Goal: Information Seeking & Learning: Check status

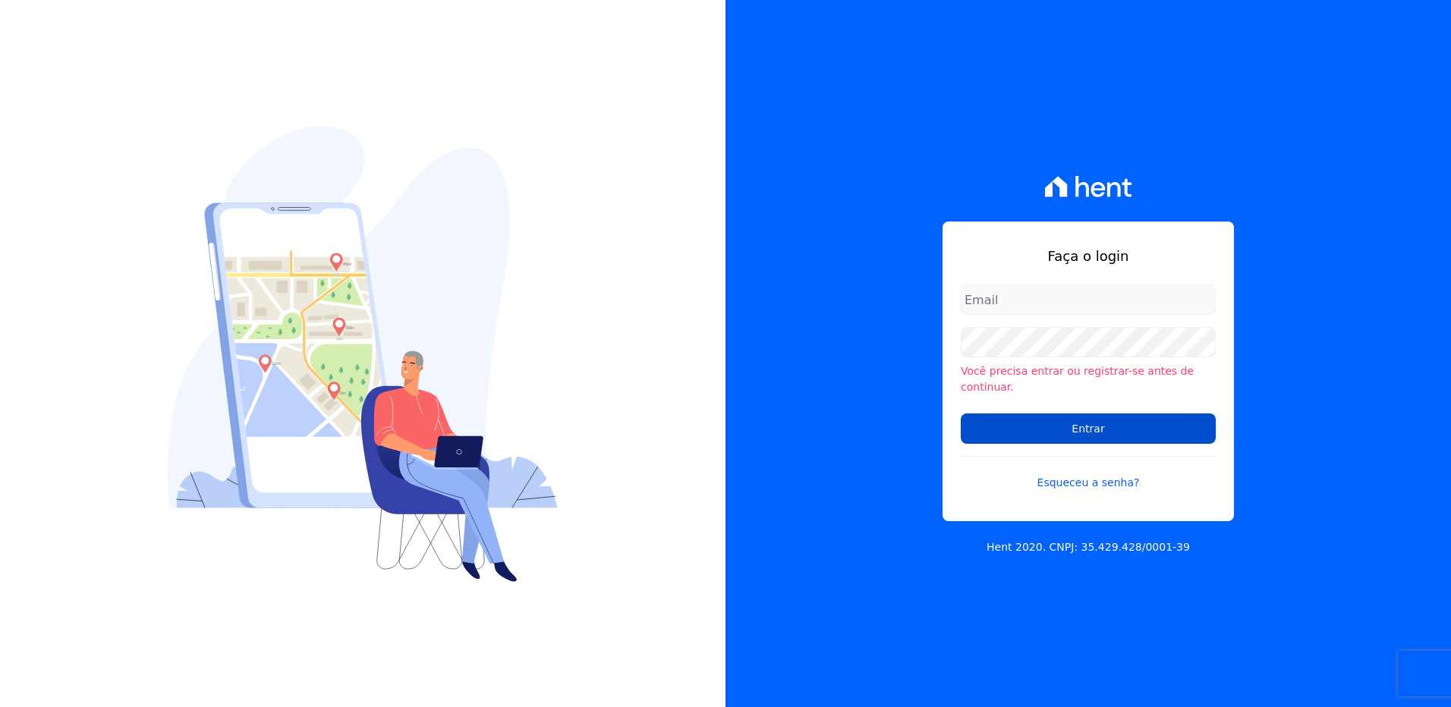
type input "[PERSON_NAME][EMAIL_ADDRESS][PERSON_NAME][DOMAIN_NAME]"
click at [1055, 414] on input "Entrar" at bounding box center [1088, 429] width 255 height 30
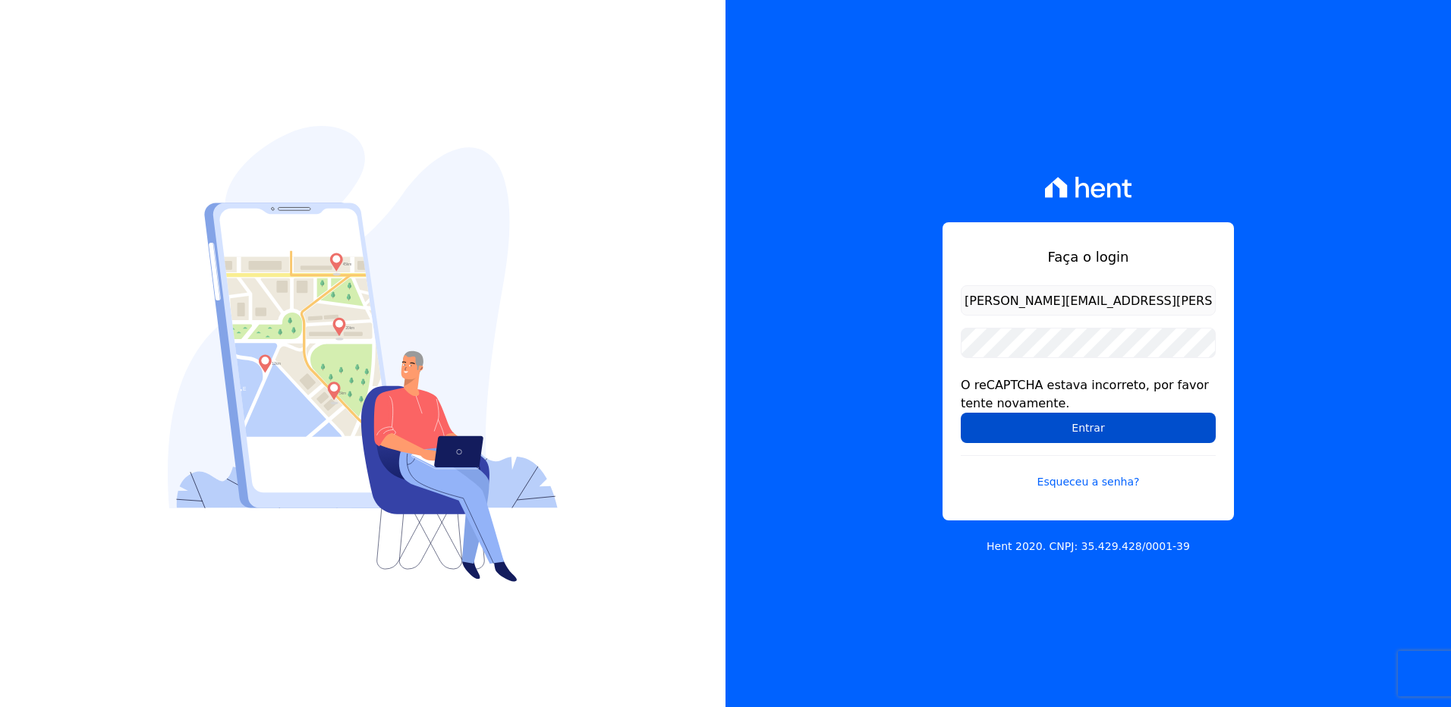
click at [1057, 421] on input "Entrar" at bounding box center [1088, 428] width 255 height 30
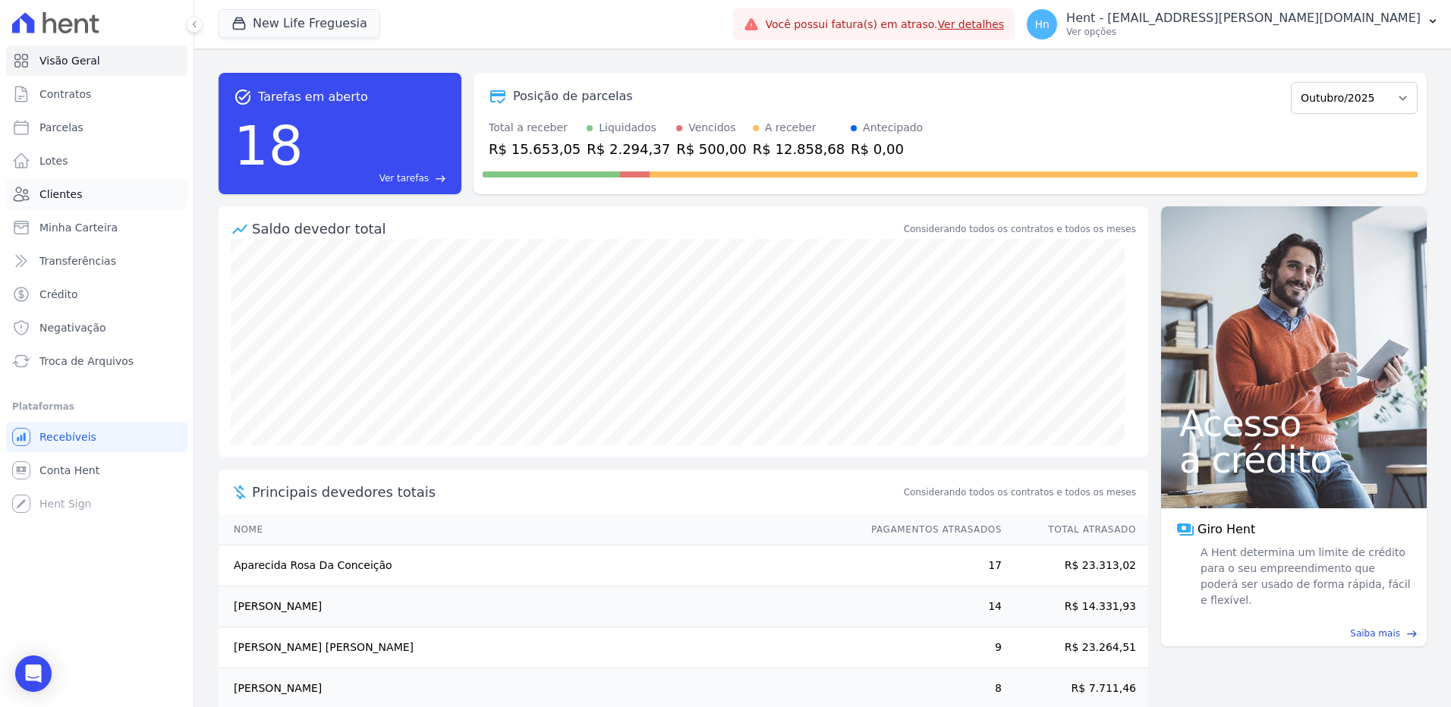
click at [64, 191] on span "Clientes" at bounding box center [60, 194] width 42 height 15
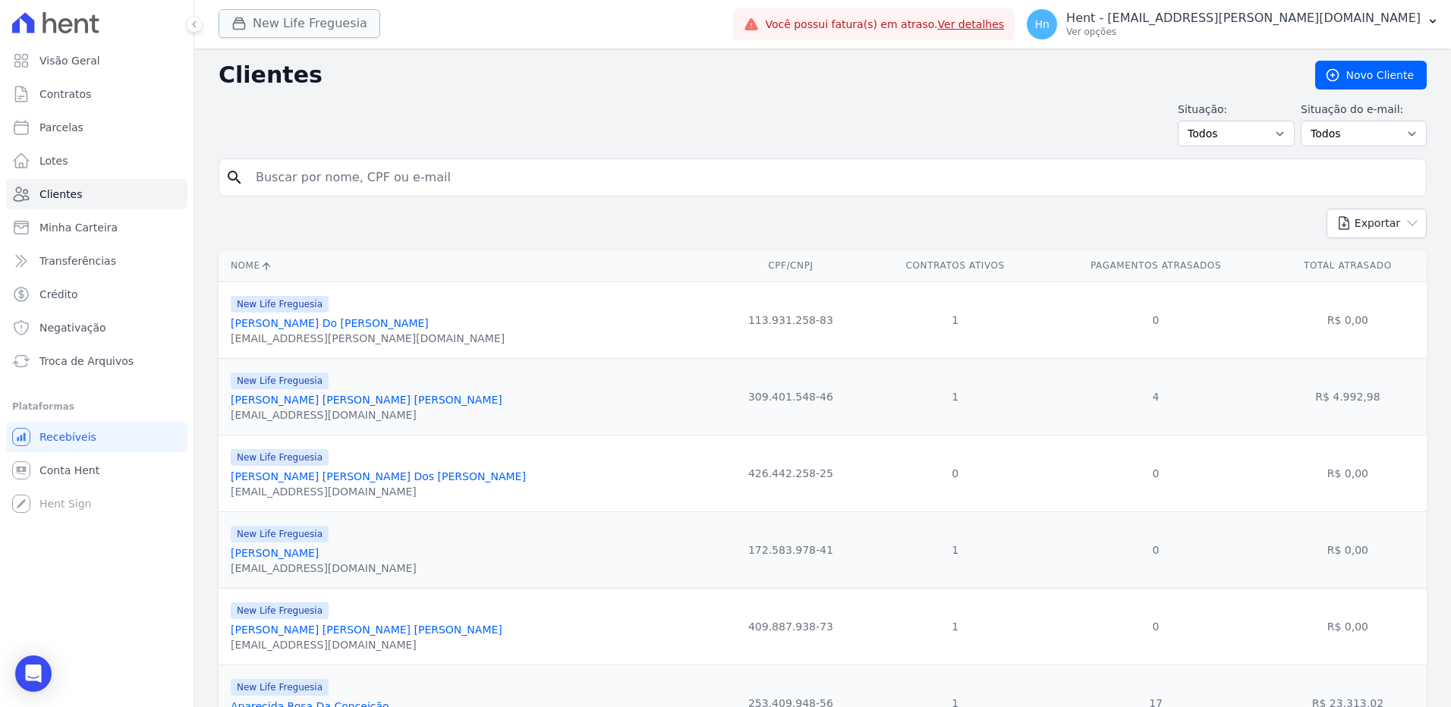
click at [328, 27] on button "New Life Freguesia" at bounding box center [300, 23] width 162 height 29
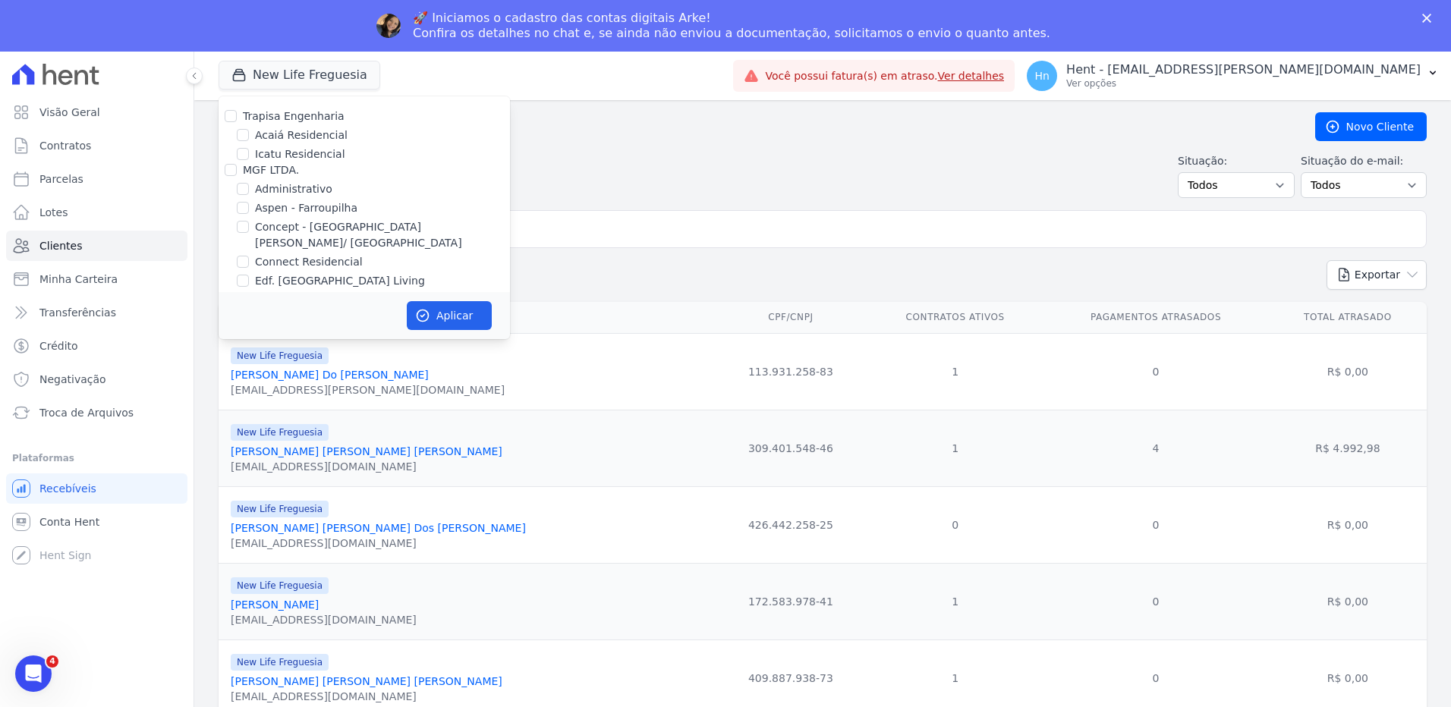
scroll to position [4956, 0]
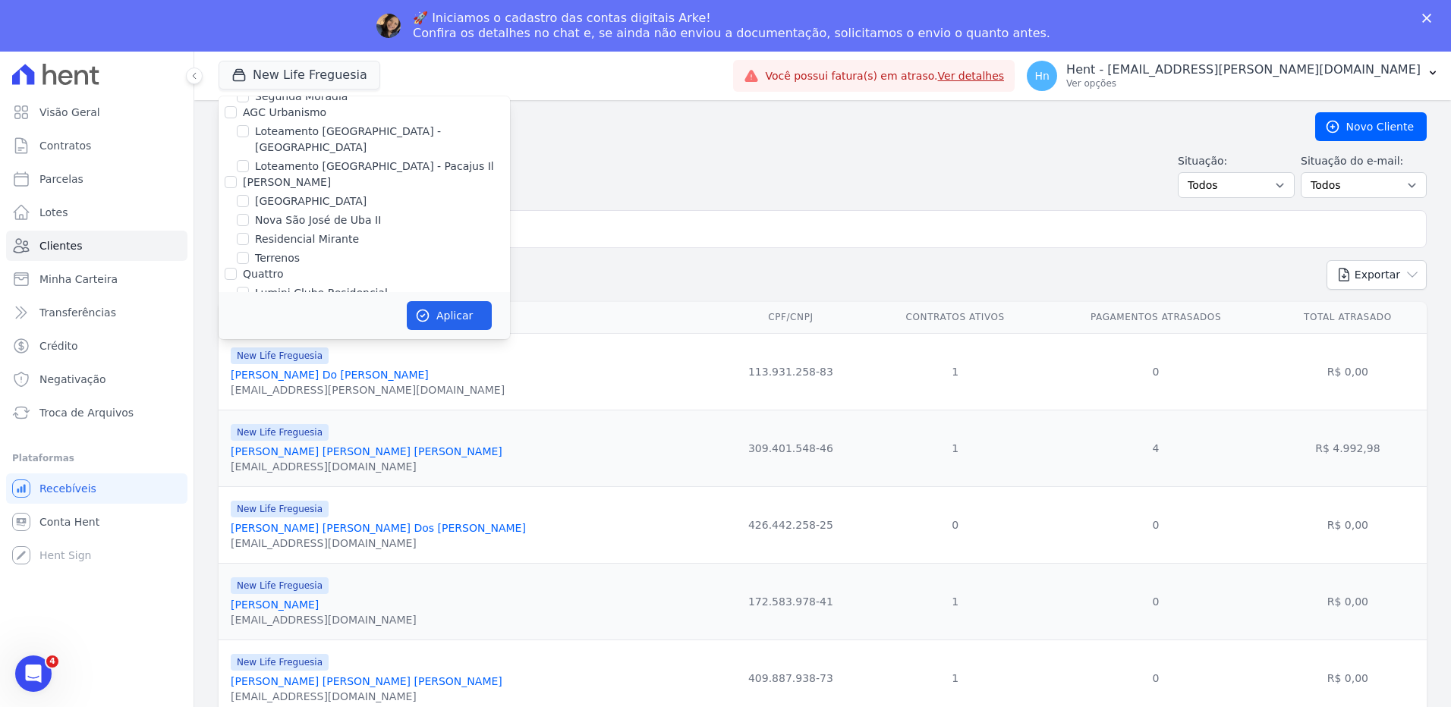
click at [313, 377] on label "Mugango - Viva Iguaçu" at bounding box center [315, 385] width 121 height 16
click at [249, 379] on input "Mugango - Viva Iguaçu" at bounding box center [243, 385] width 12 height 12
checkbox input "true"
click at [326, 425] on label "New Life Freguesia" at bounding box center [305, 433] width 100 height 16
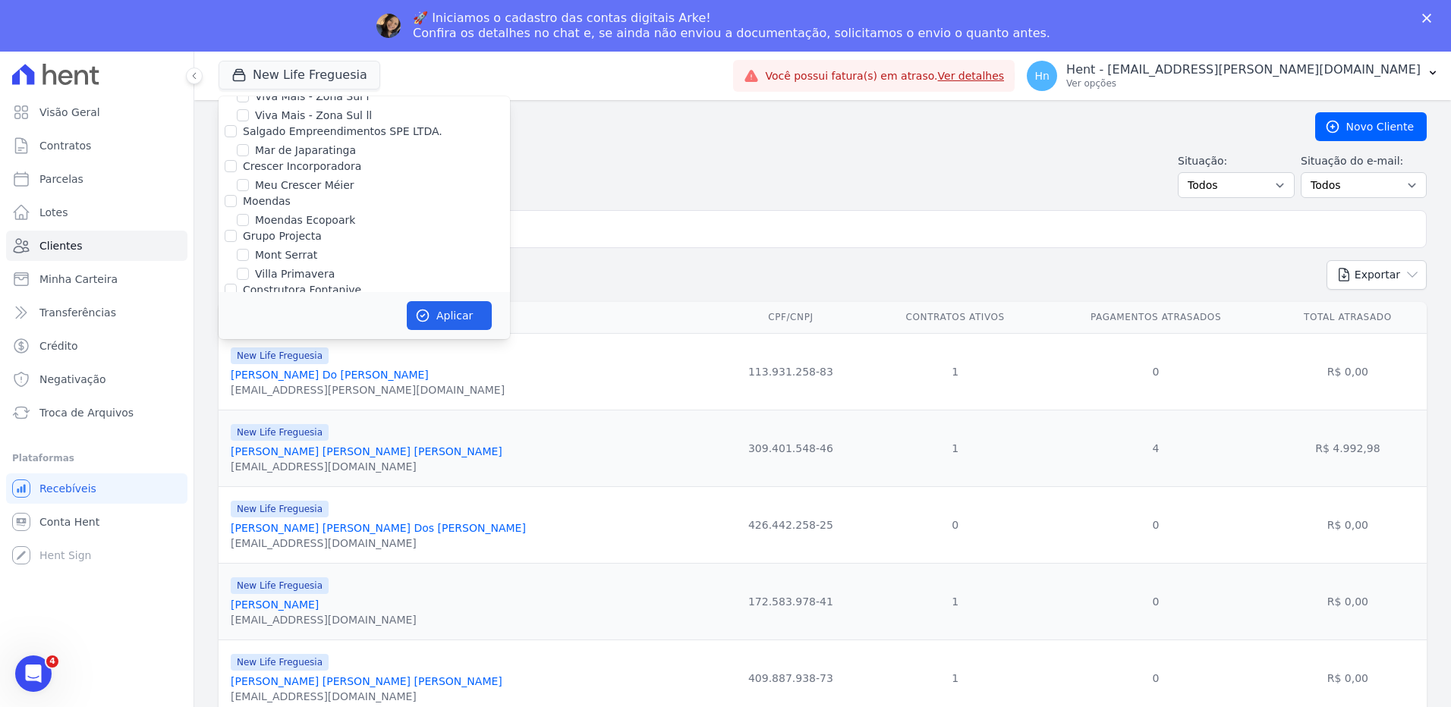
click at [249, 426] on input "New Life Freguesia" at bounding box center [243, 432] width 12 height 12
checkbox input "false"
click at [442, 316] on button "Aplicar" at bounding box center [449, 315] width 85 height 29
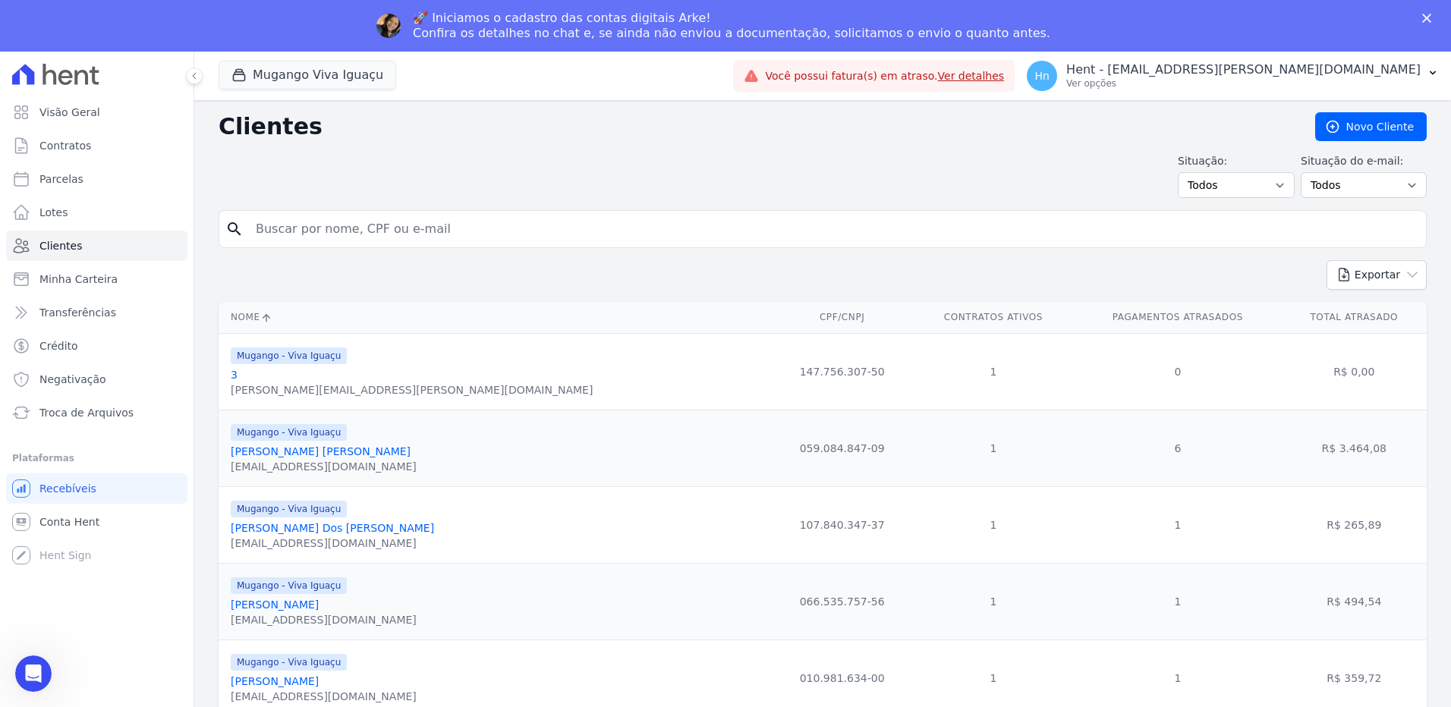
scroll to position [0, 0]
click at [366, 237] on input "search" at bounding box center [833, 229] width 1173 height 30
type input "evelin barbosa"
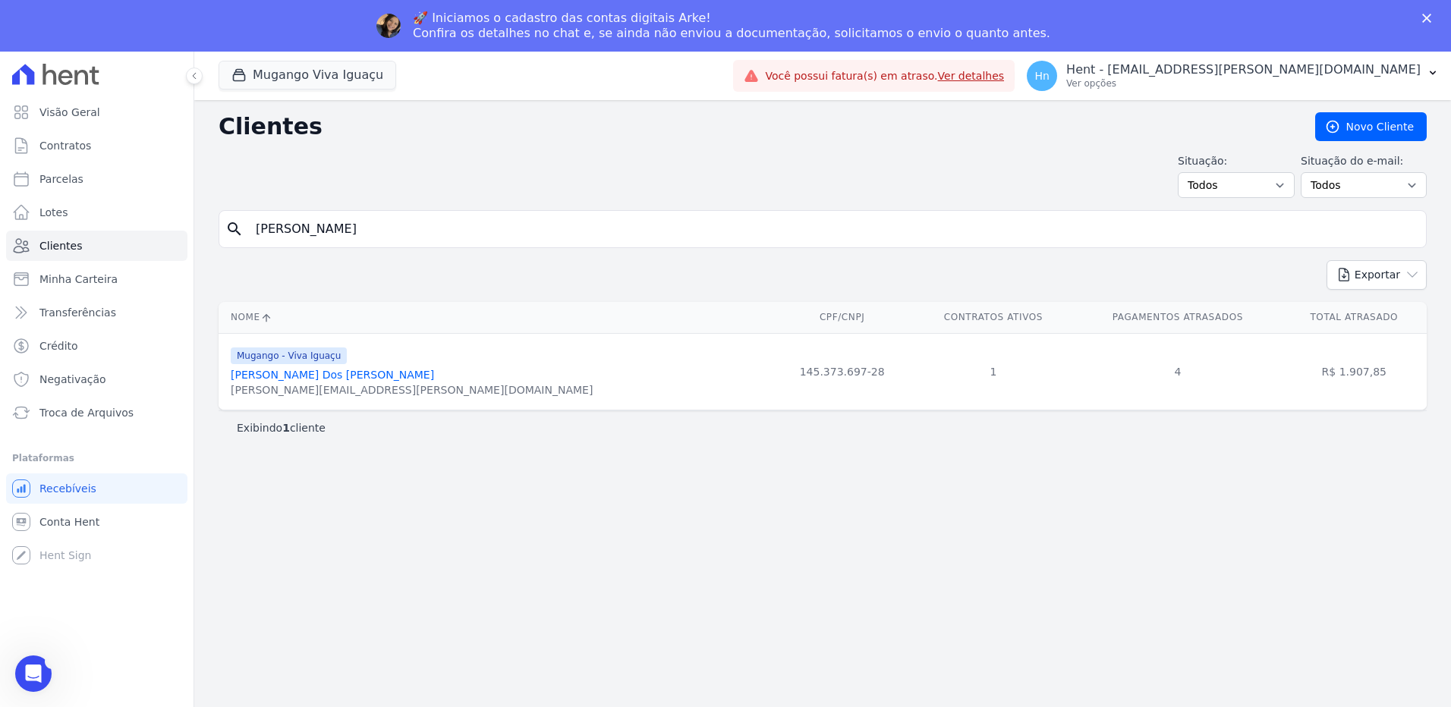
click at [308, 374] on link "Evelin Barbosa Dos Santos" at bounding box center [332, 375] width 203 height 12
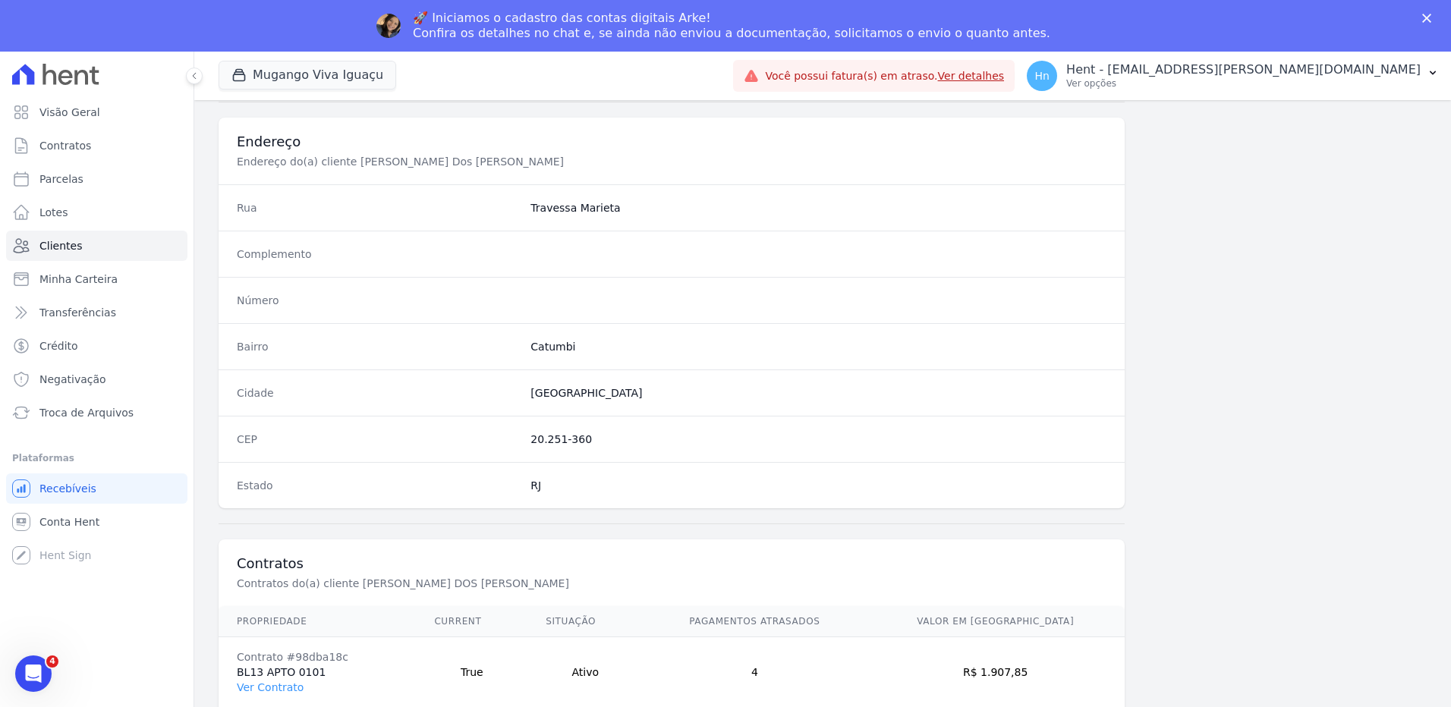
scroll to position [712, 0]
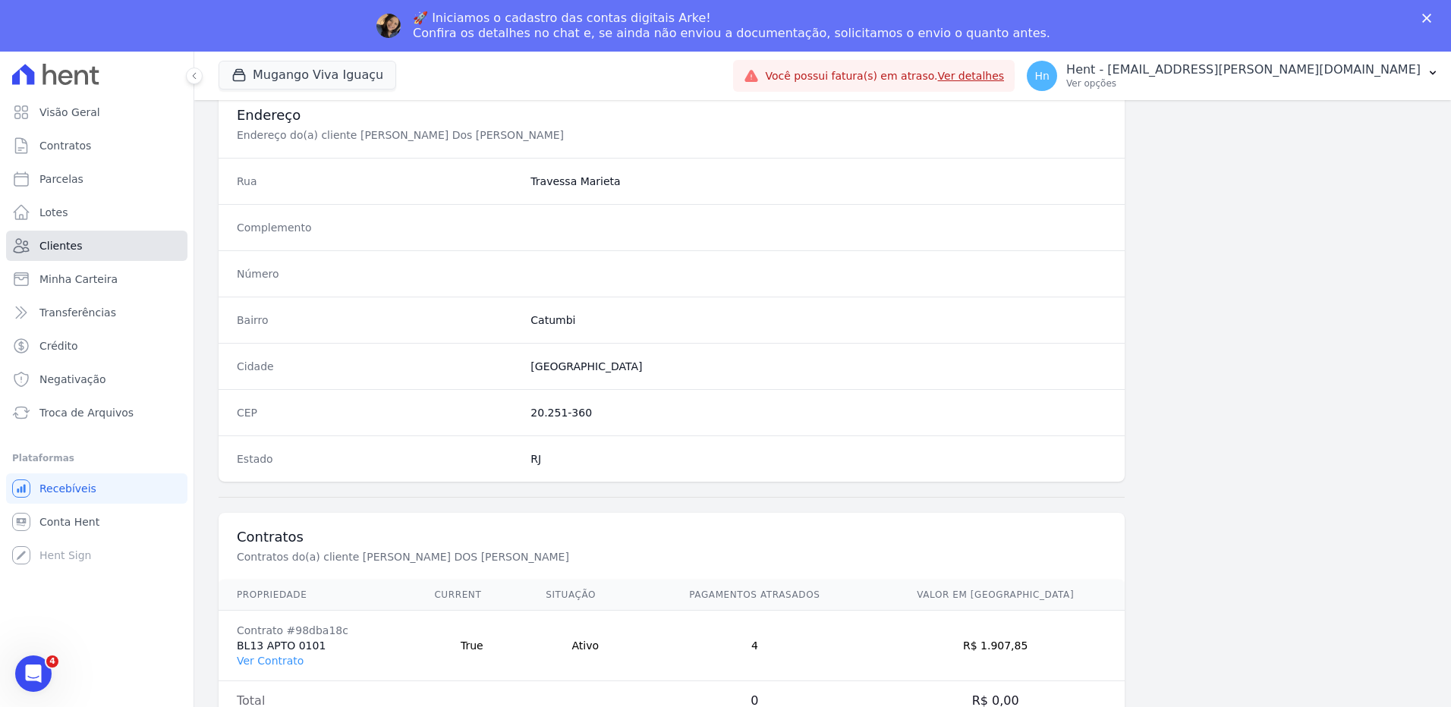
click at [71, 257] on link "Clientes" at bounding box center [96, 246] width 181 height 30
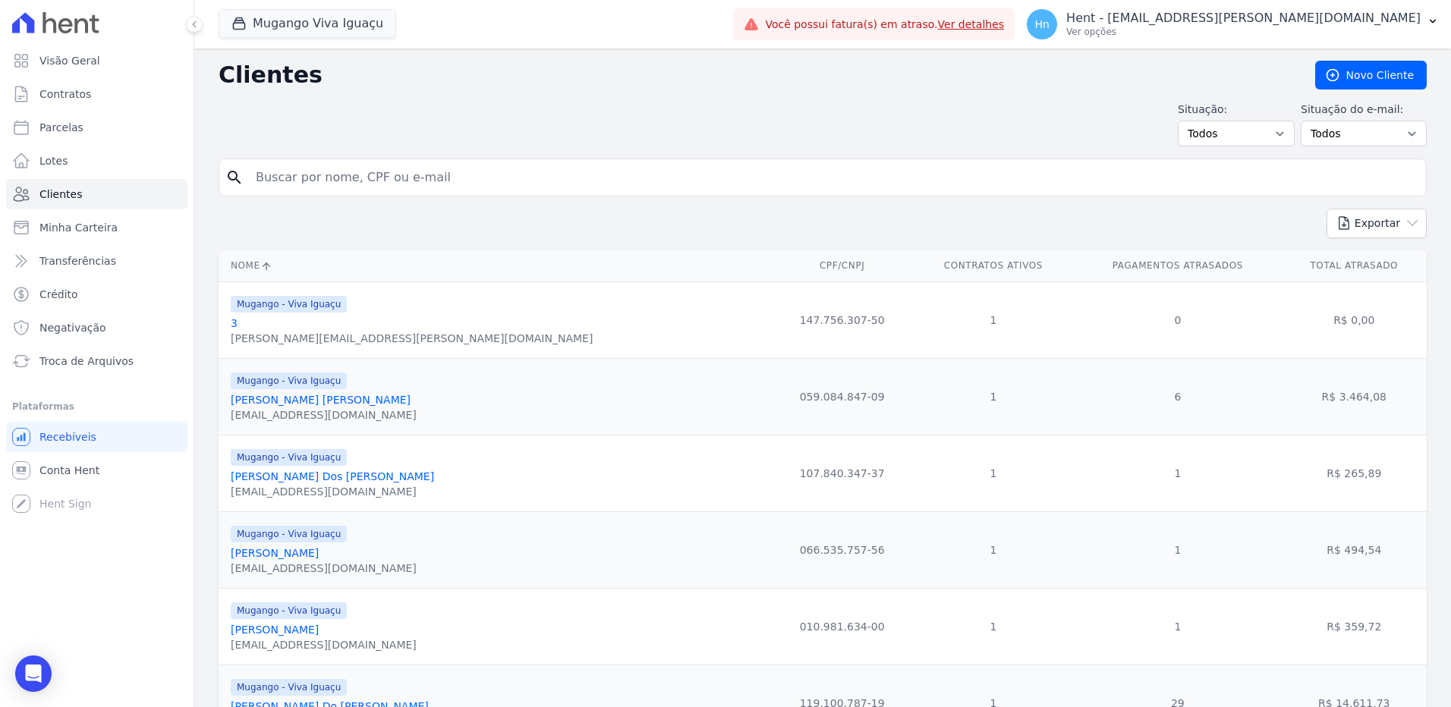
click at [363, 178] on input "search" at bounding box center [833, 177] width 1173 height 30
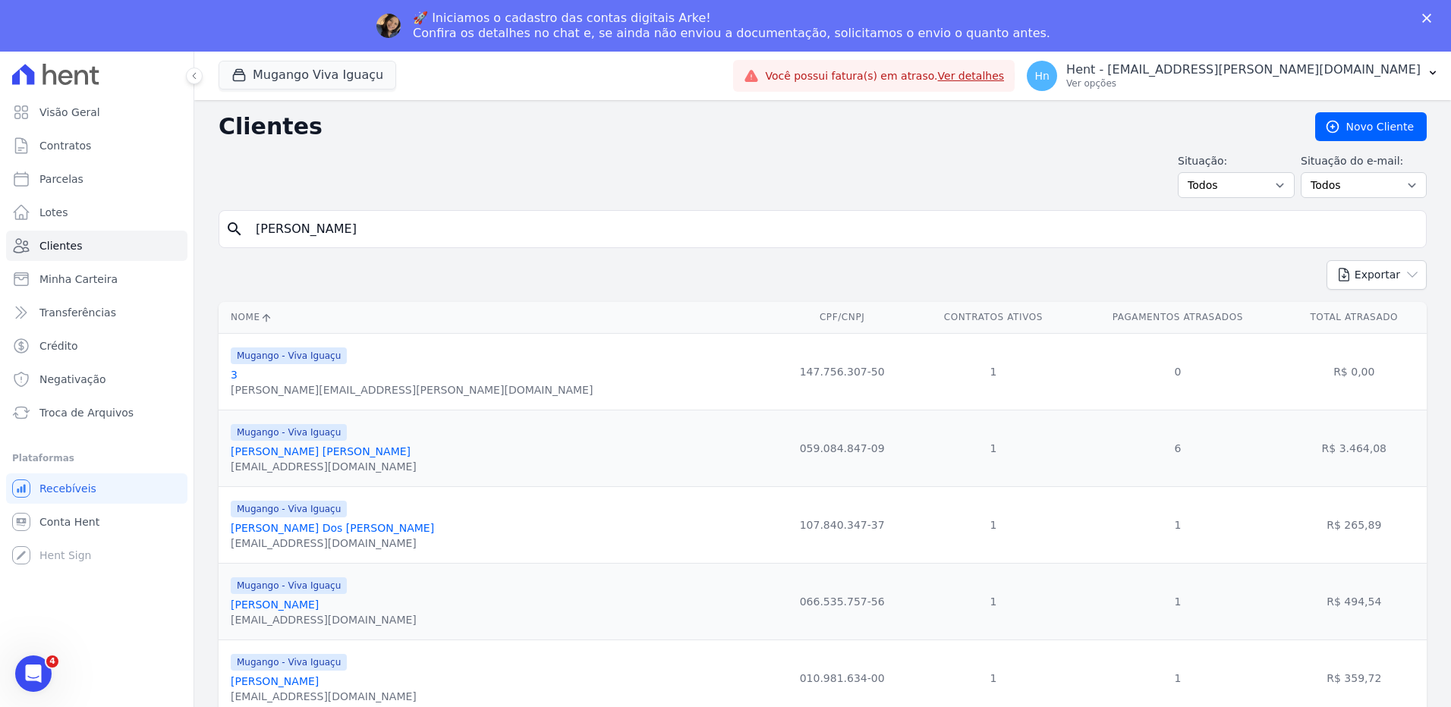
type input "jonathan"
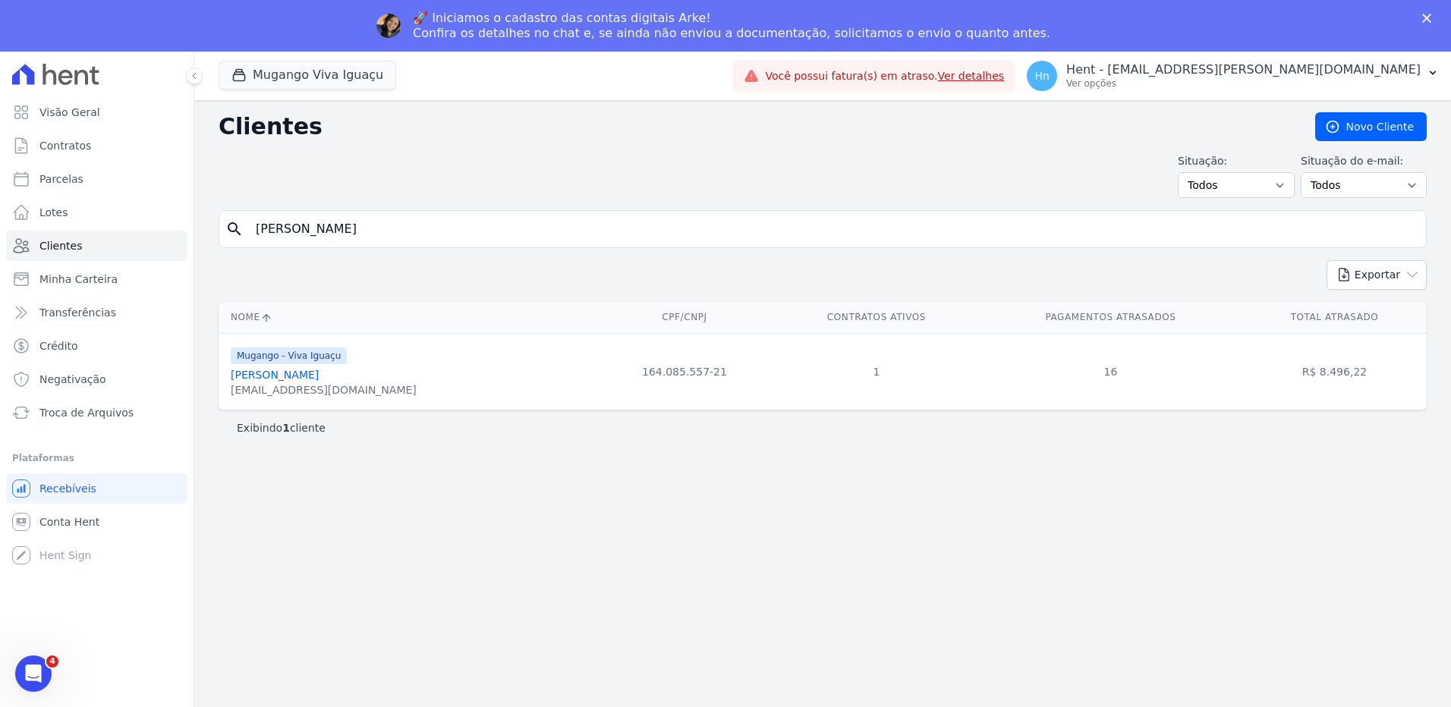
click at [301, 376] on link "Jonathan Balaco De Magalhaes" at bounding box center [275, 375] width 88 height 12
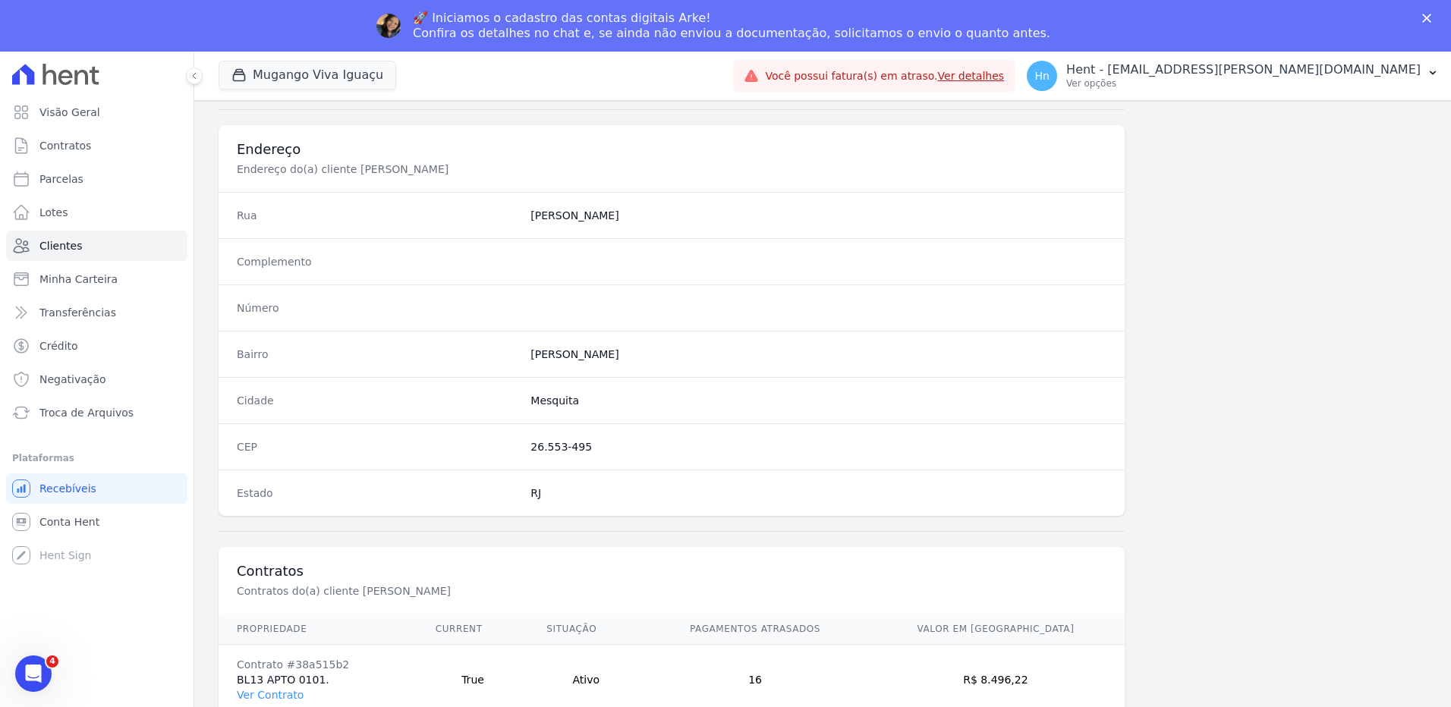
scroll to position [712, 0]
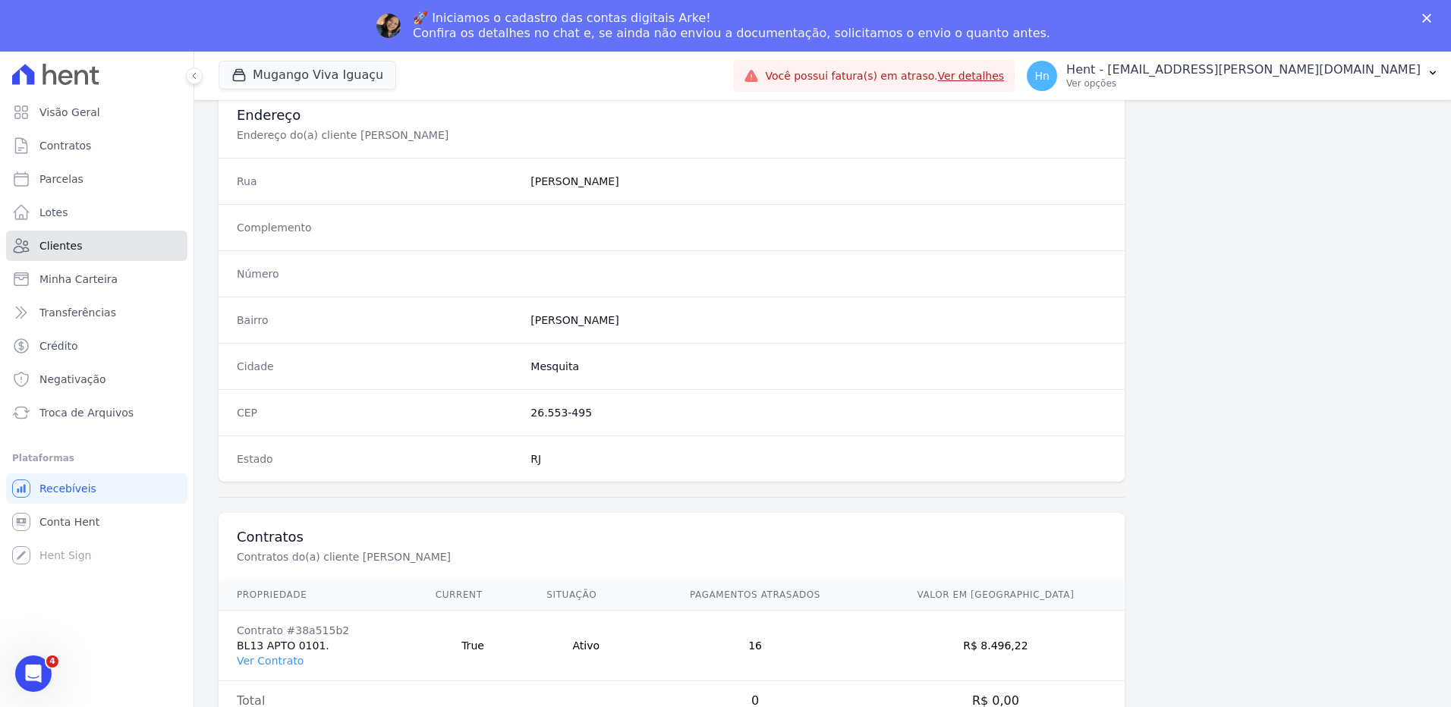
click at [80, 238] on link "Clientes" at bounding box center [96, 246] width 181 height 30
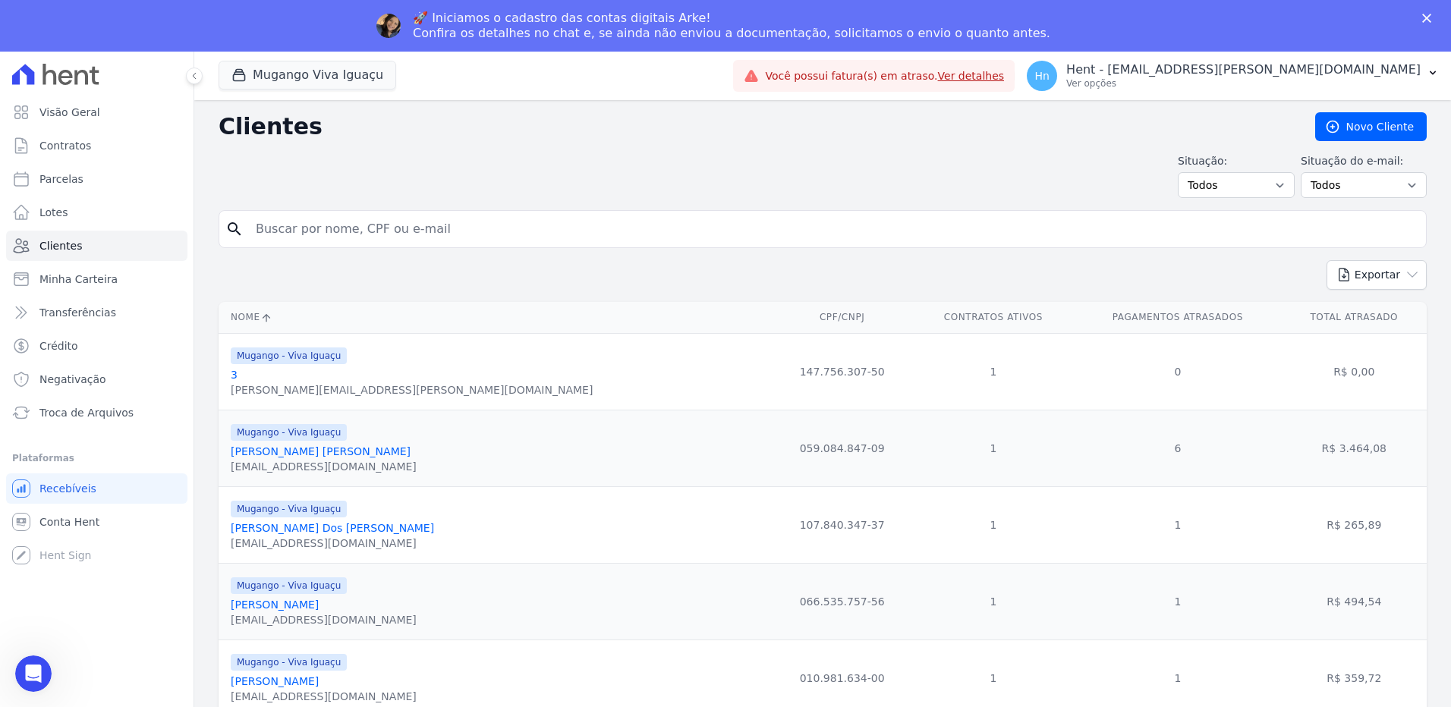
click at [356, 233] on input "search" at bounding box center [833, 229] width 1173 height 30
type input "igor da silva"
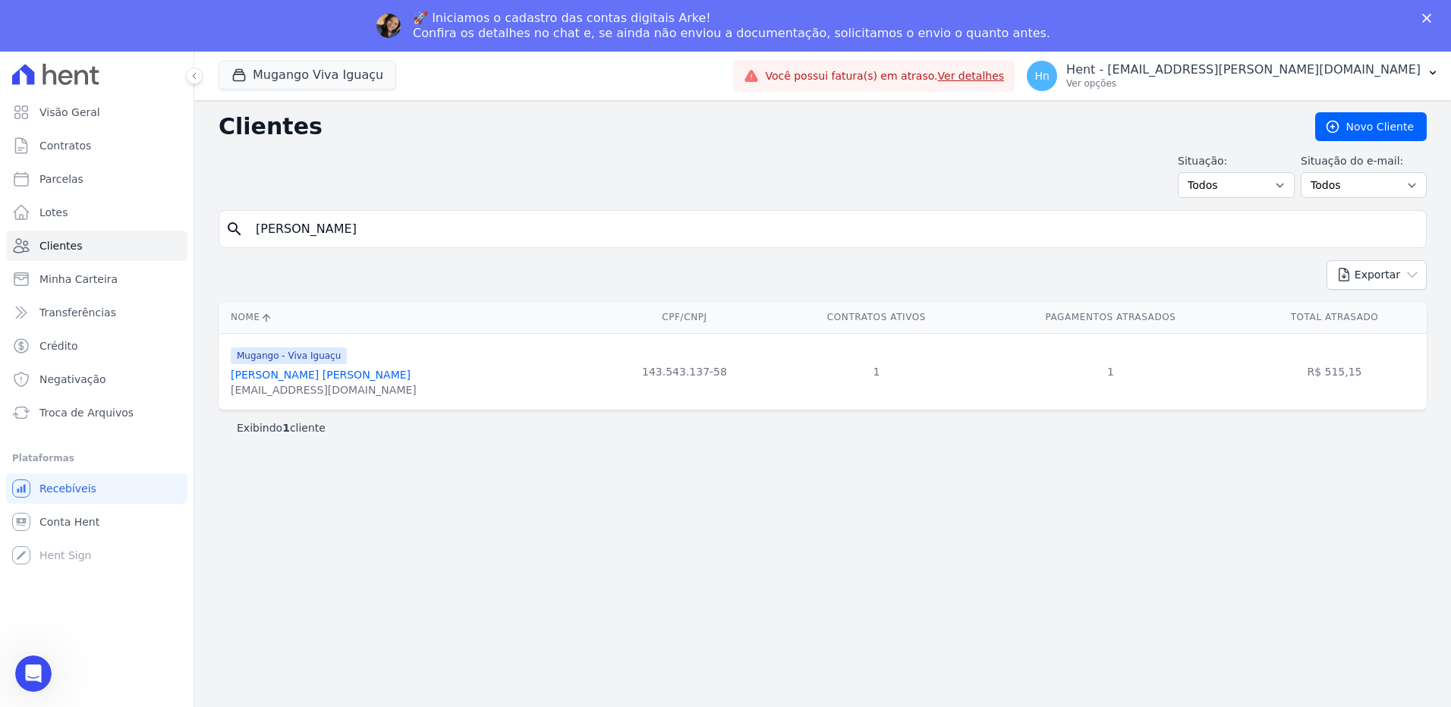
click at [309, 376] on link "Igor Da Silva Correa" at bounding box center [321, 375] width 180 height 12
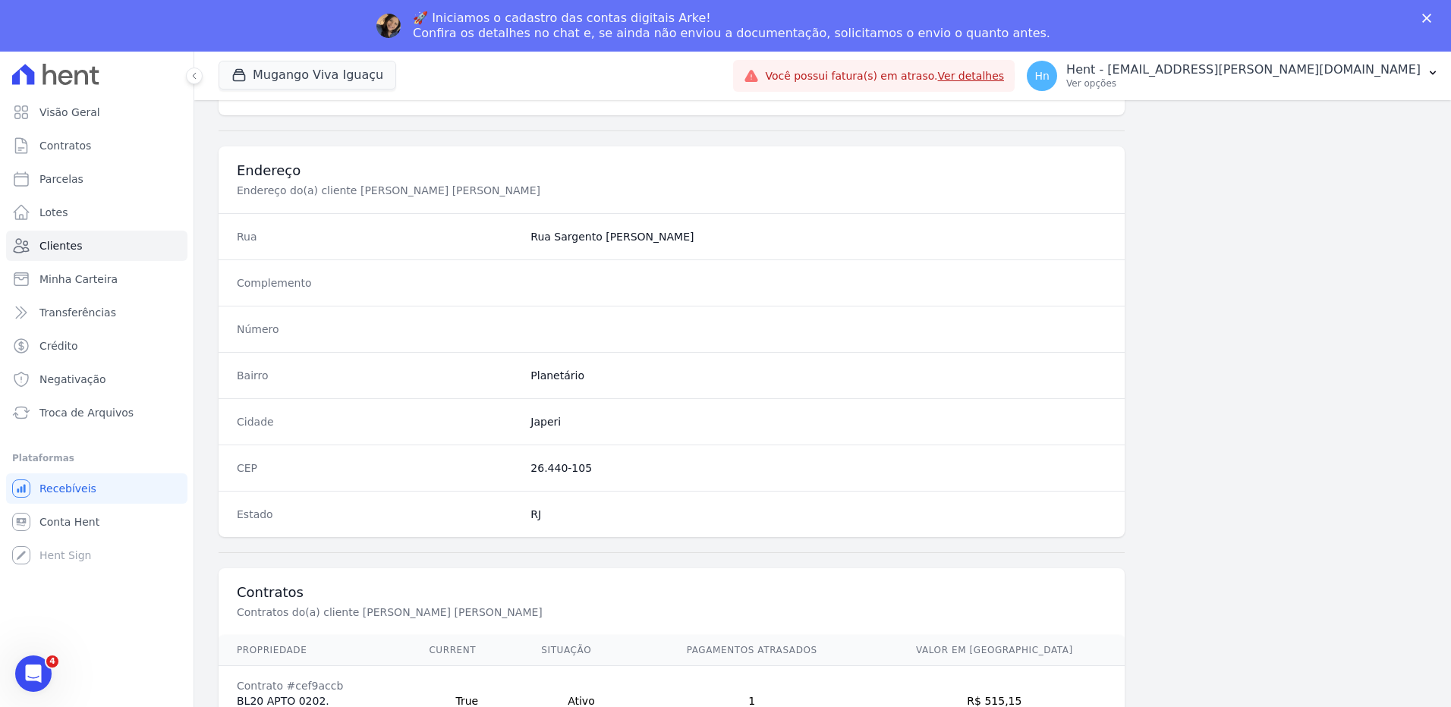
scroll to position [683, 0]
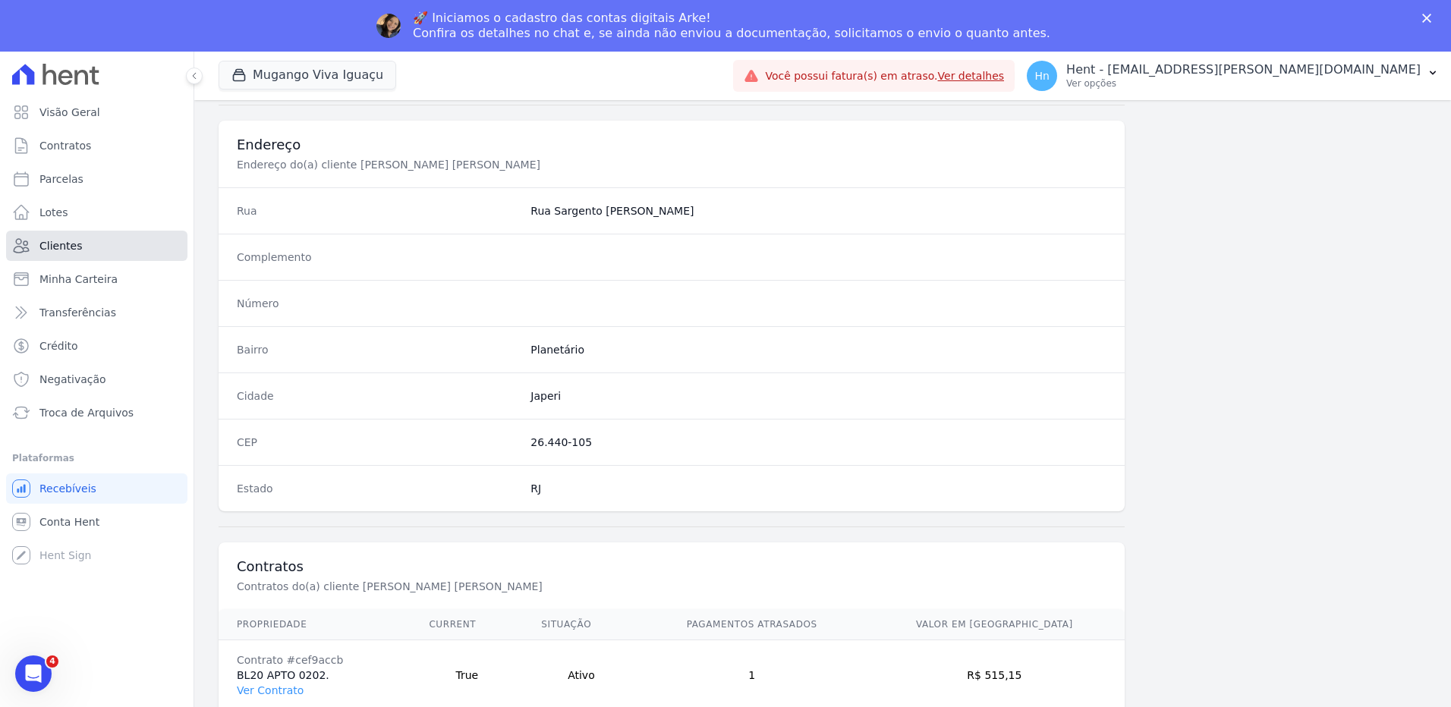
click at [63, 241] on span "Clientes" at bounding box center [60, 245] width 42 height 15
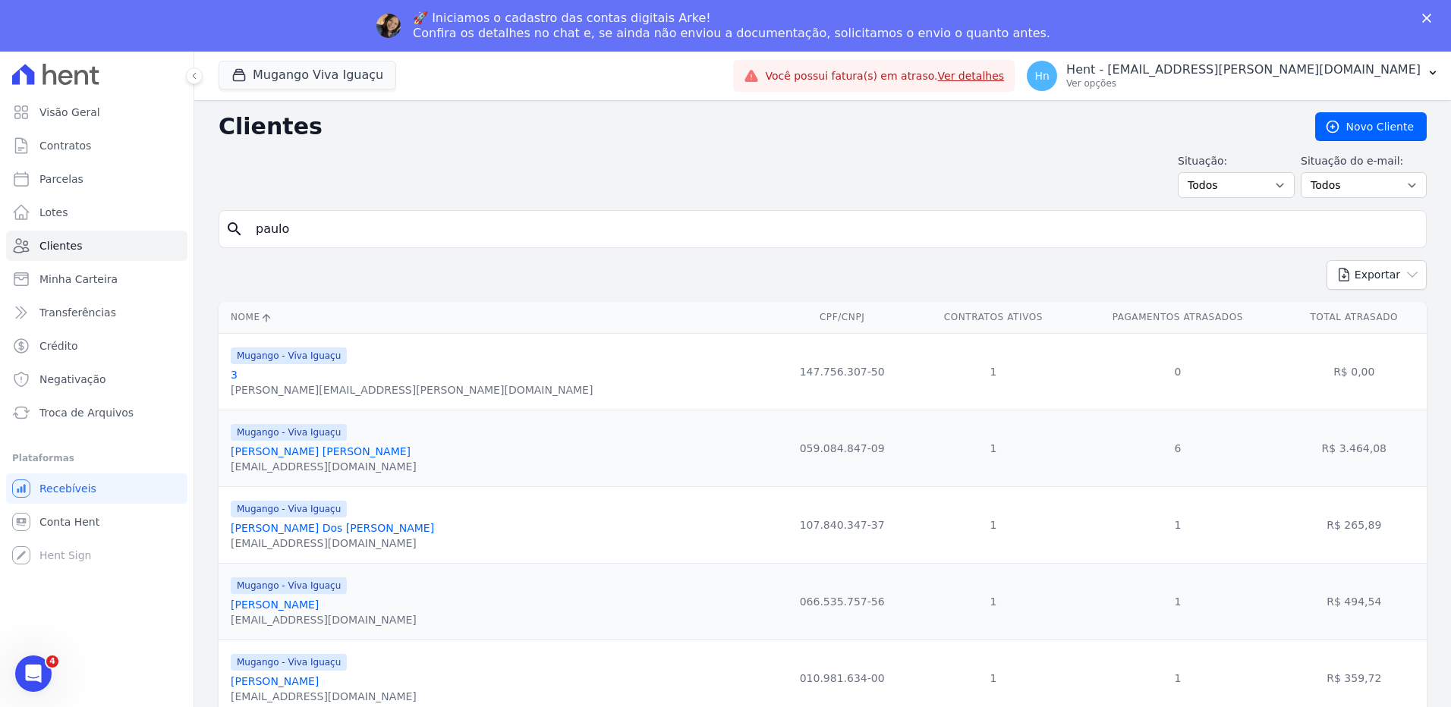
click at [269, 260] on div "Exportar PDF CSV Dimob 2024" at bounding box center [823, 281] width 1208 height 42
click at [322, 228] on input "paulo" at bounding box center [833, 229] width 1173 height 30
type input "paulo roberto"
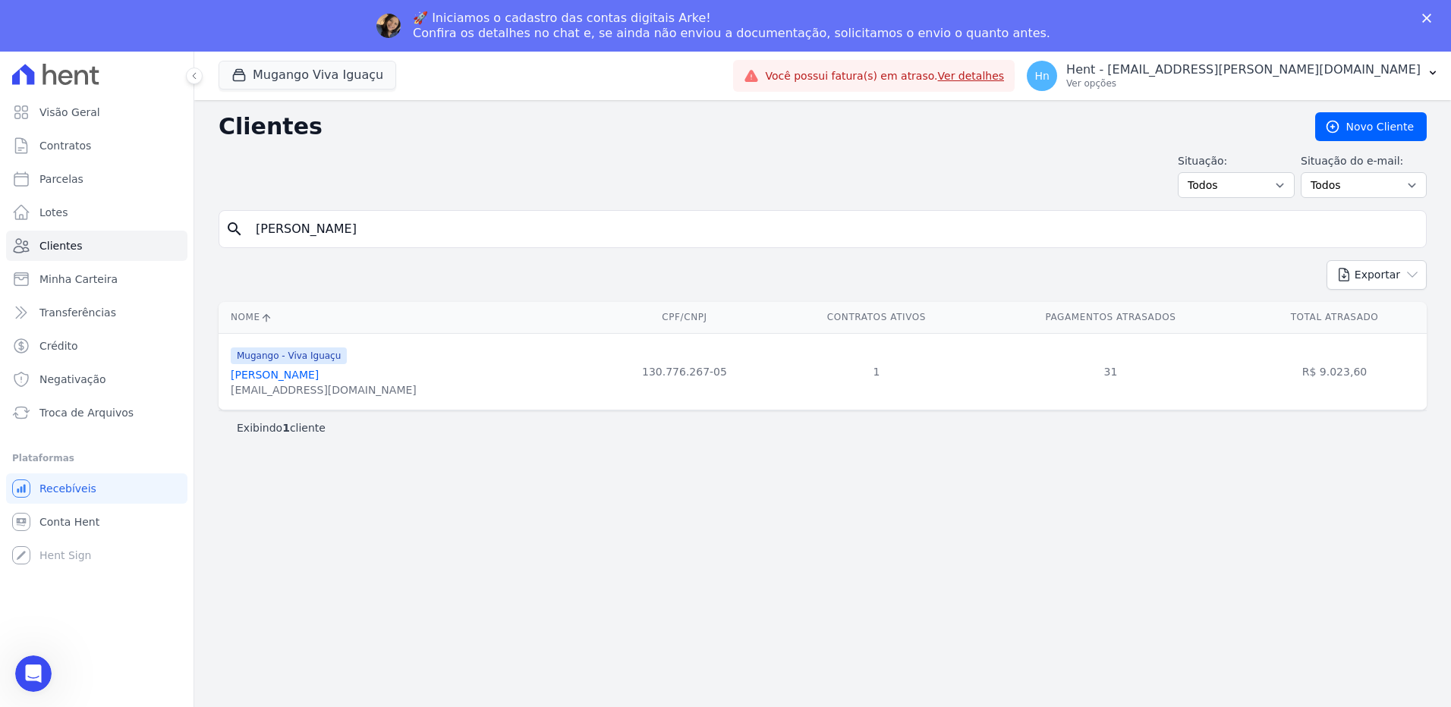
click at [319, 376] on link "Paulo Roberto Couto Leal" at bounding box center [275, 375] width 88 height 12
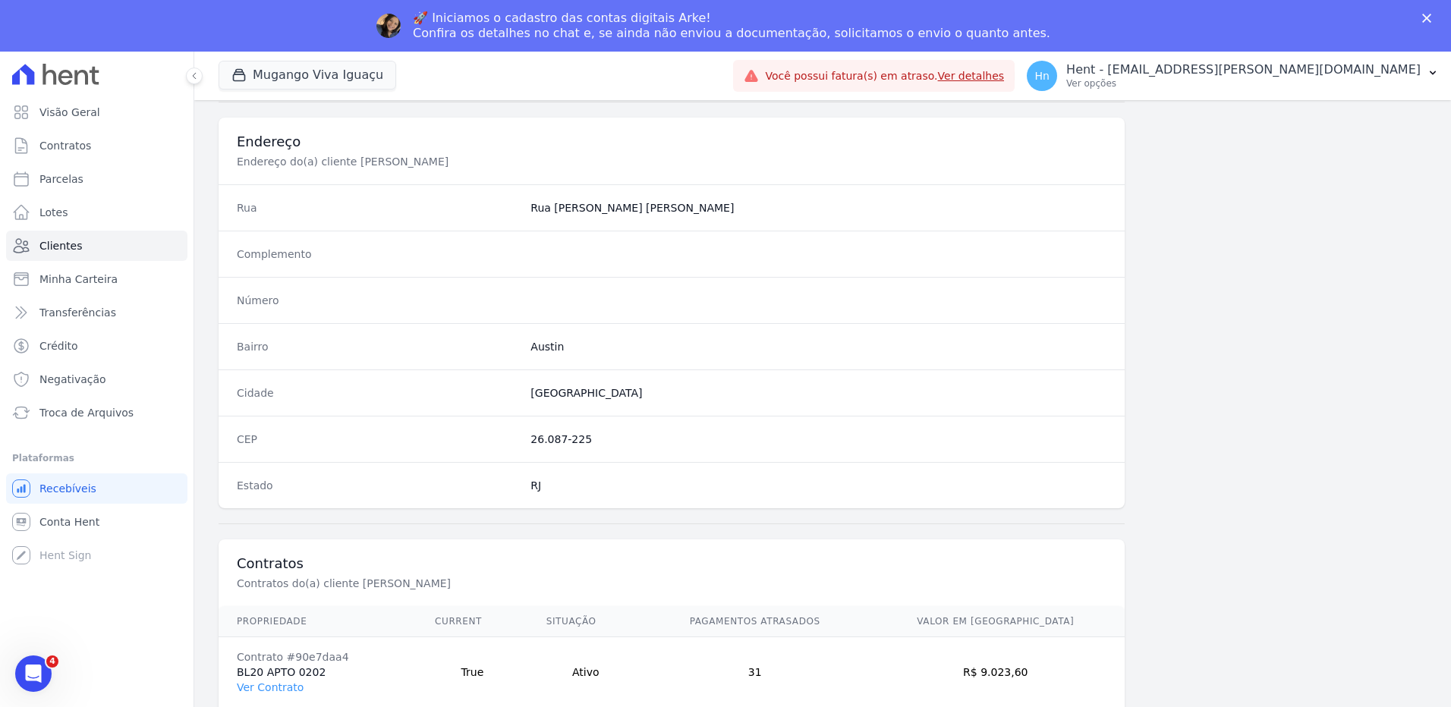
scroll to position [712, 0]
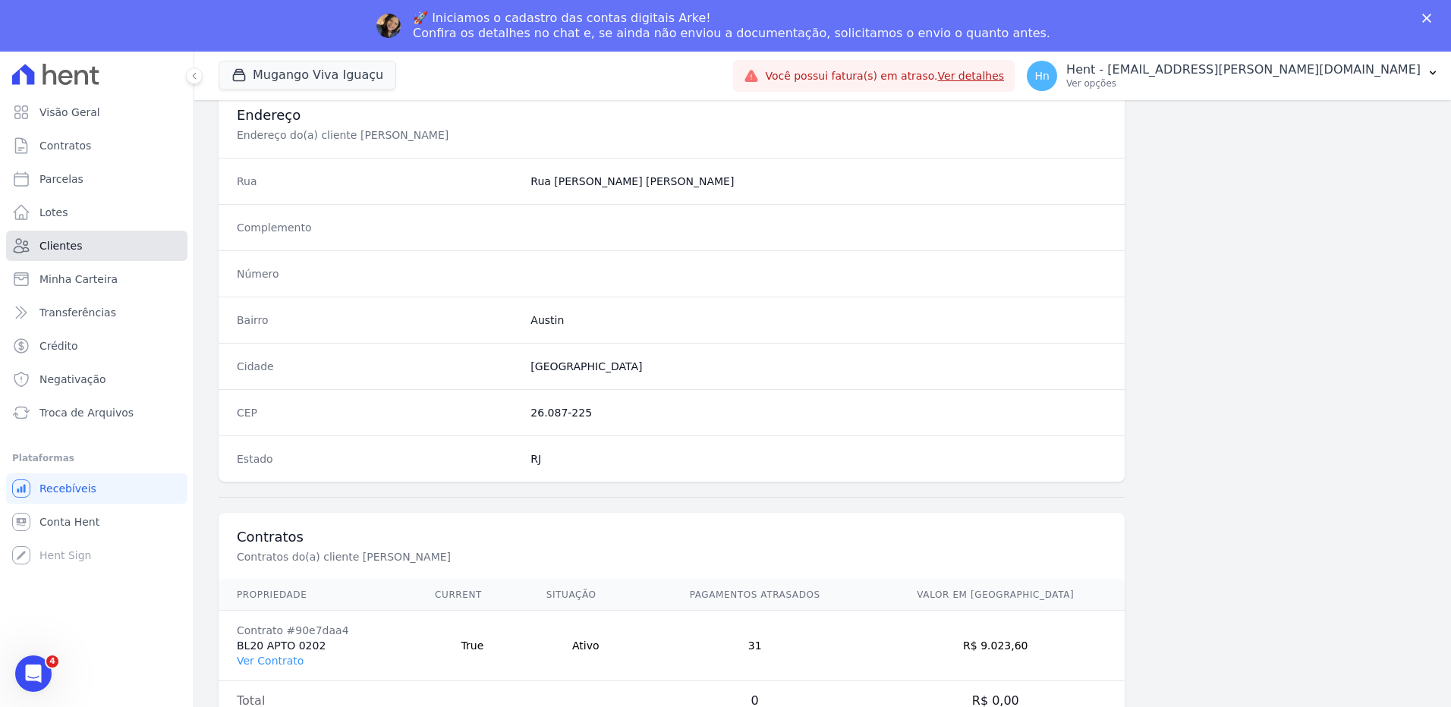
click at [80, 249] on link "Clientes" at bounding box center [96, 246] width 181 height 30
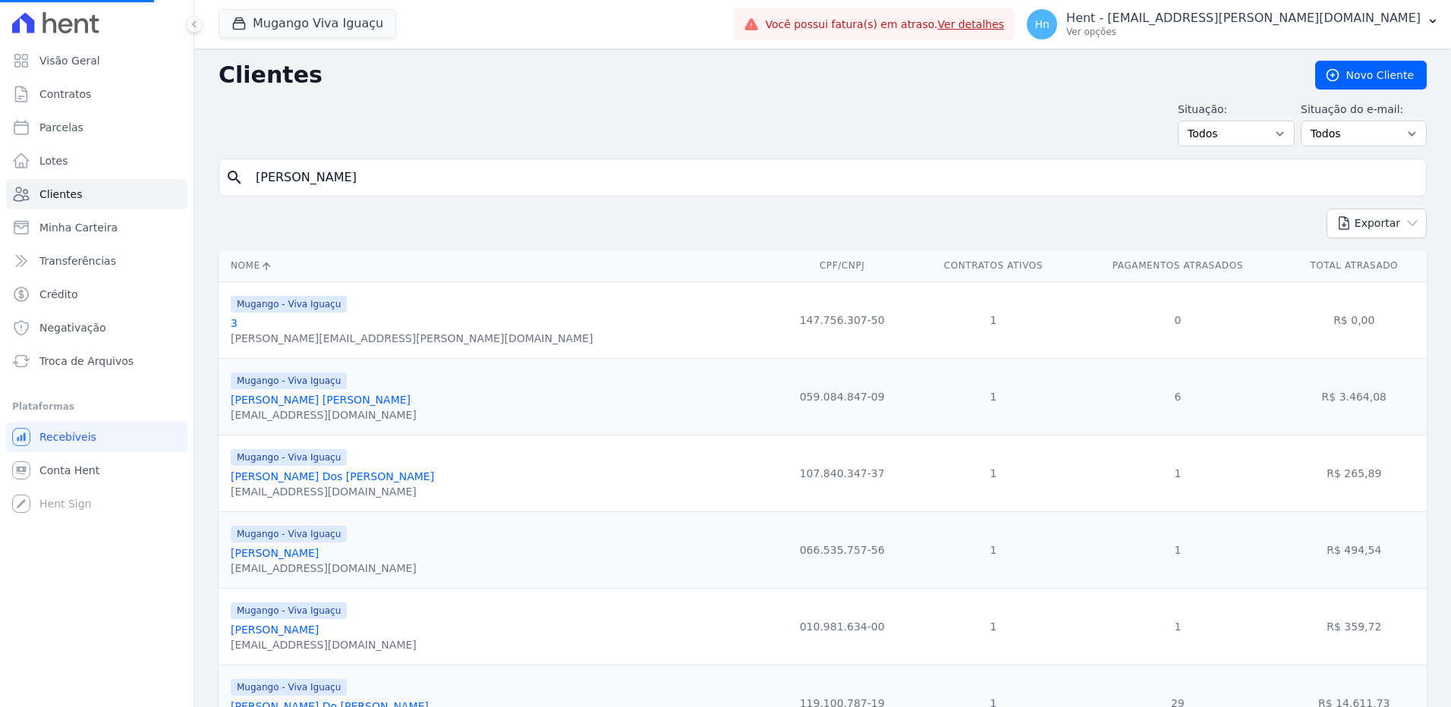
click at [380, 178] on input "paulo roberto" at bounding box center [833, 177] width 1173 height 30
drag, startPoint x: 247, startPoint y: 171, endPoint x: 225, endPoint y: 171, distance: 21.2
click at [225, 171] on div "search paulo roberto" at bounding box center [823, 178] width 1208 height 38
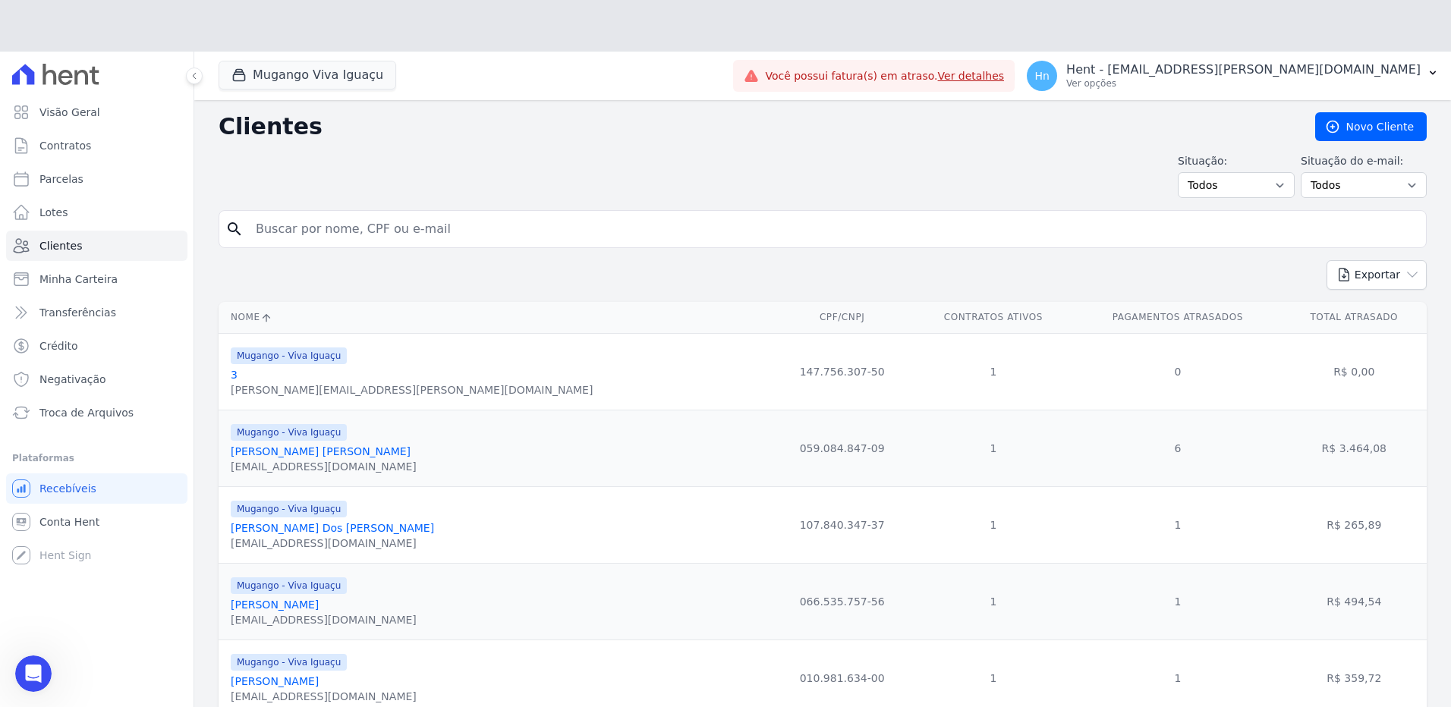
click at [320, 181] on div "Situação: Todos Adimplentes Inadimplentes Situação do e-mail: Todos Confirmado …" at bounding box center [823, 175] width 1208 height 45
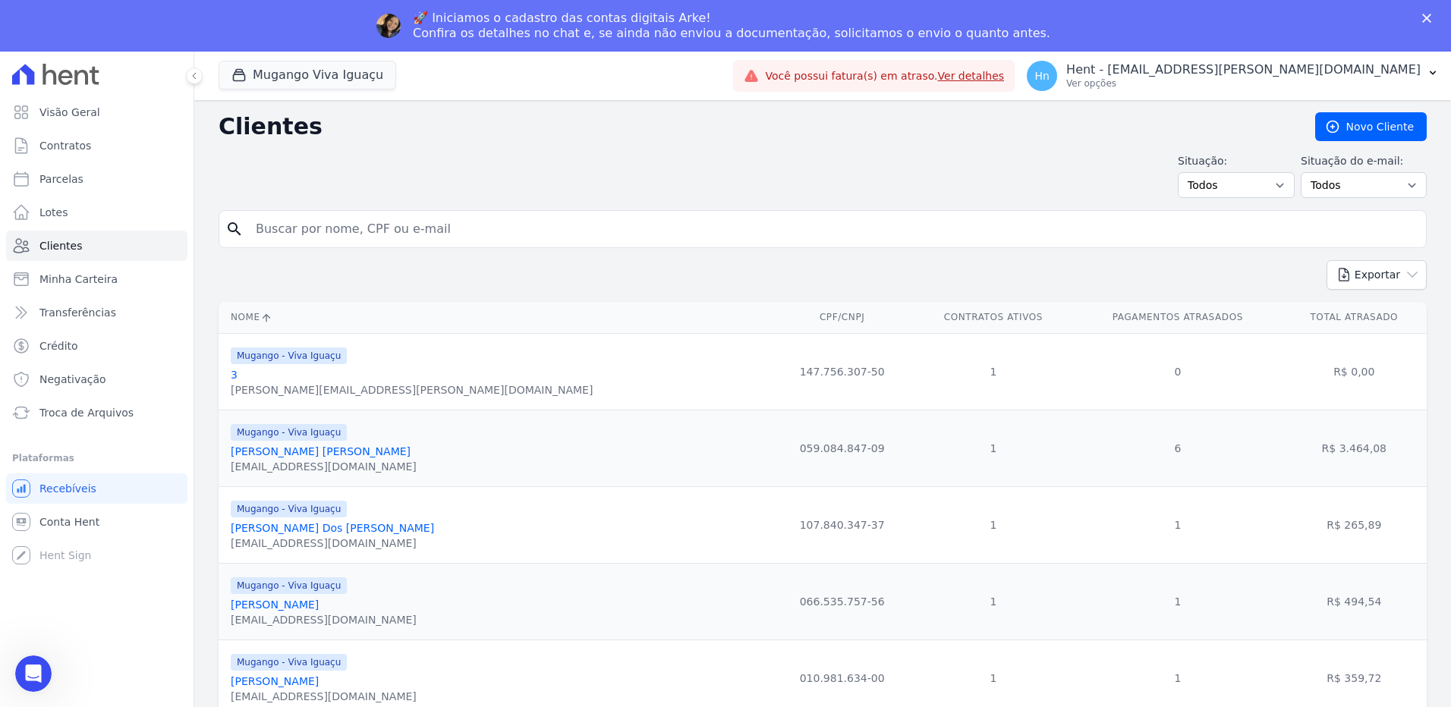
click at [349, 227] on input "search" at bounding box center [833, 229] width 1173 height 30
paste input "Adriana Campos Maia"
type input "Adriana Campos Maia"
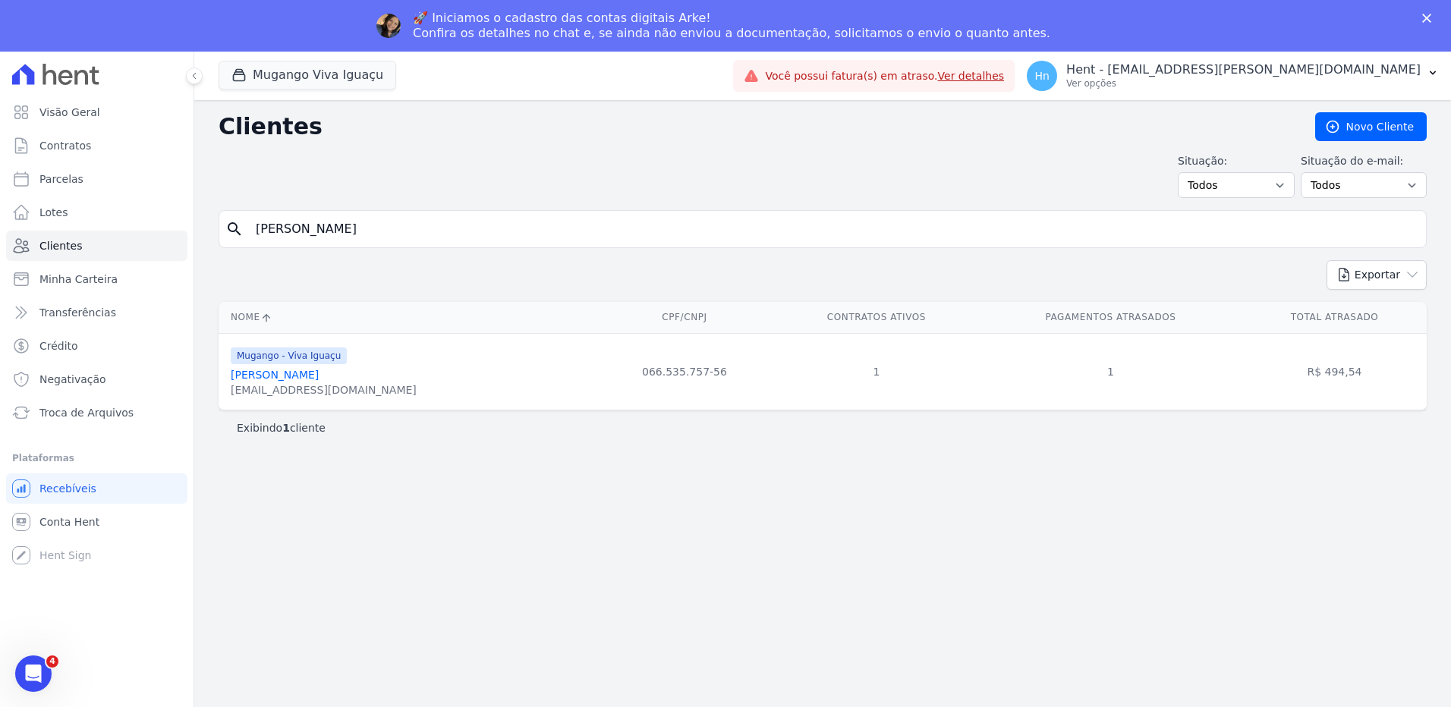
click at [286, 377] on link "Adriana Campos Maia" at bounding box center [275, 375] width 88 height 12
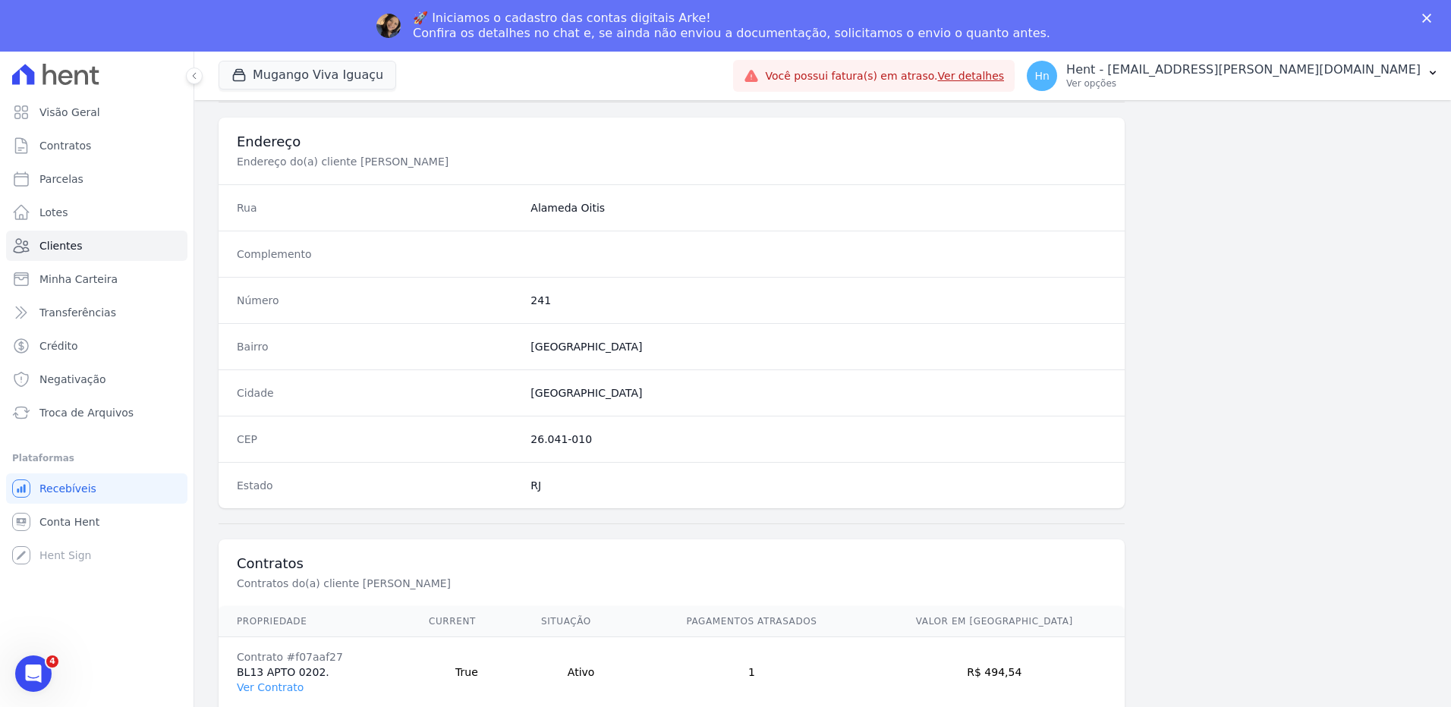
scroll to position [712, 0]
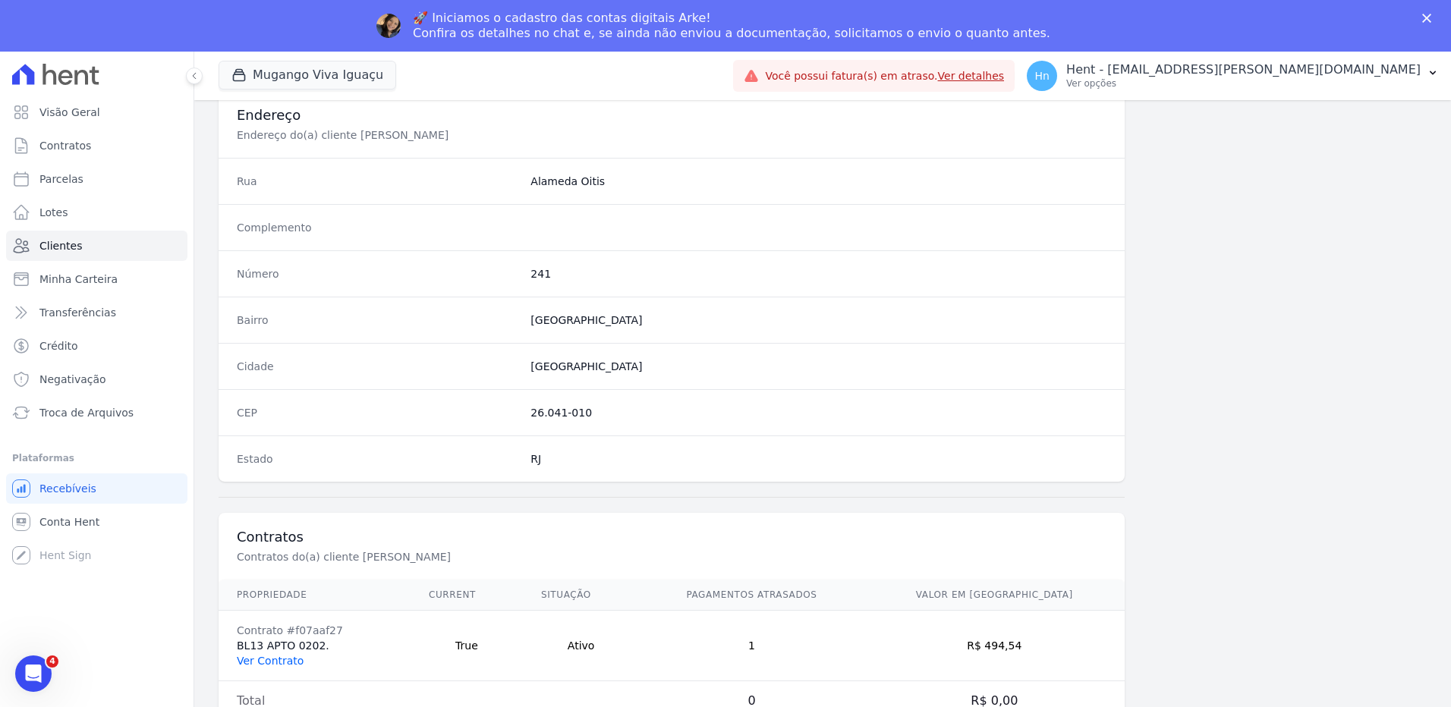
click at [275, 659] on link "Ver Contrato" at bounding box center [270, 661] width 67 height 12
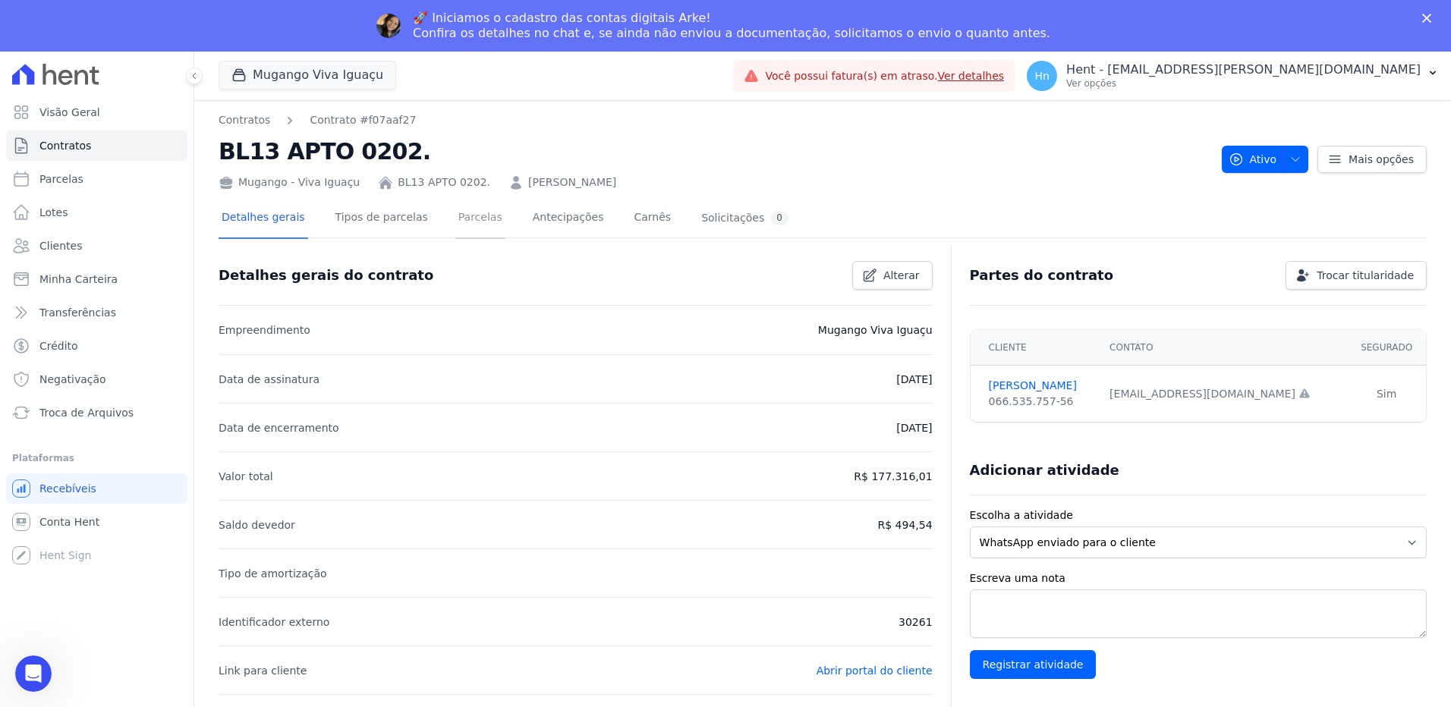
click at [455, 221] on link "Parcelas" at bounding box center [480, 219] width 50 height 40
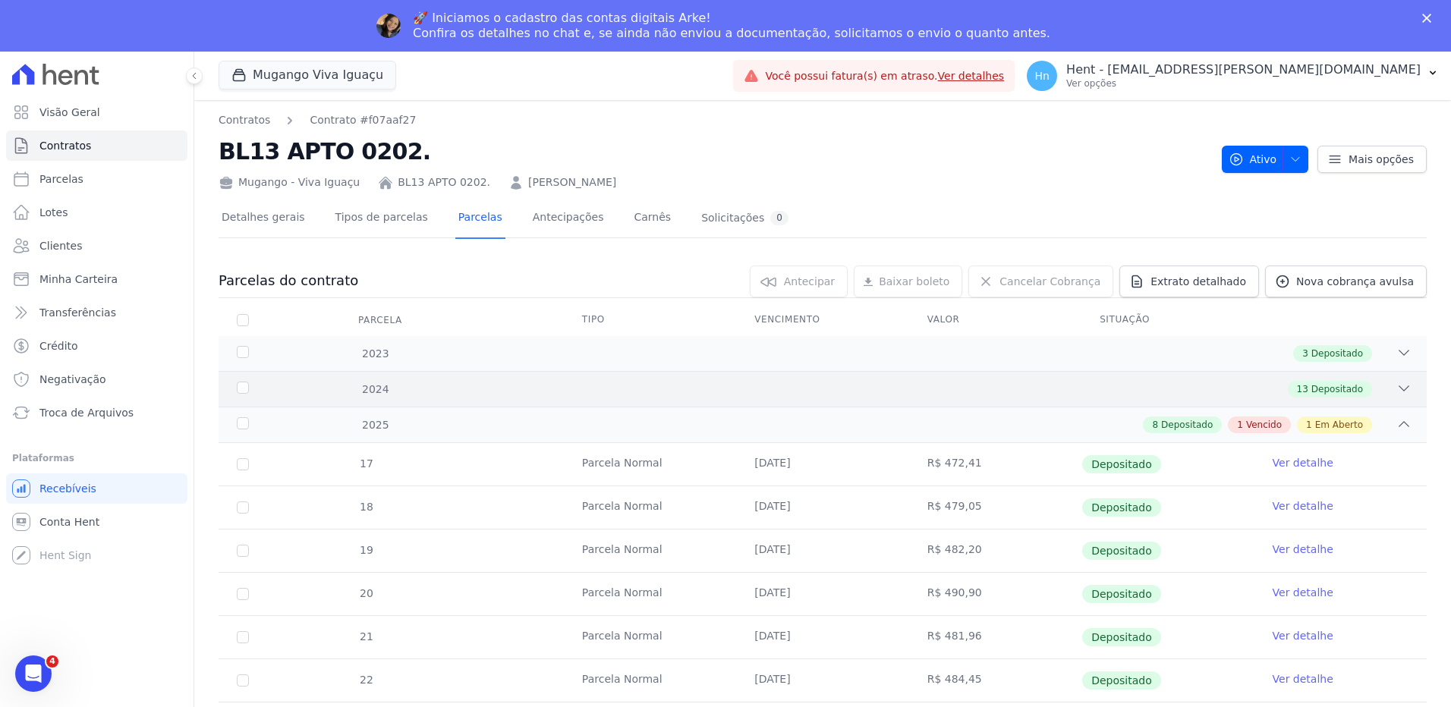
click at [372, 392] on div "13 Depositado" at bounding box center [881, 389] width 1059 height 17
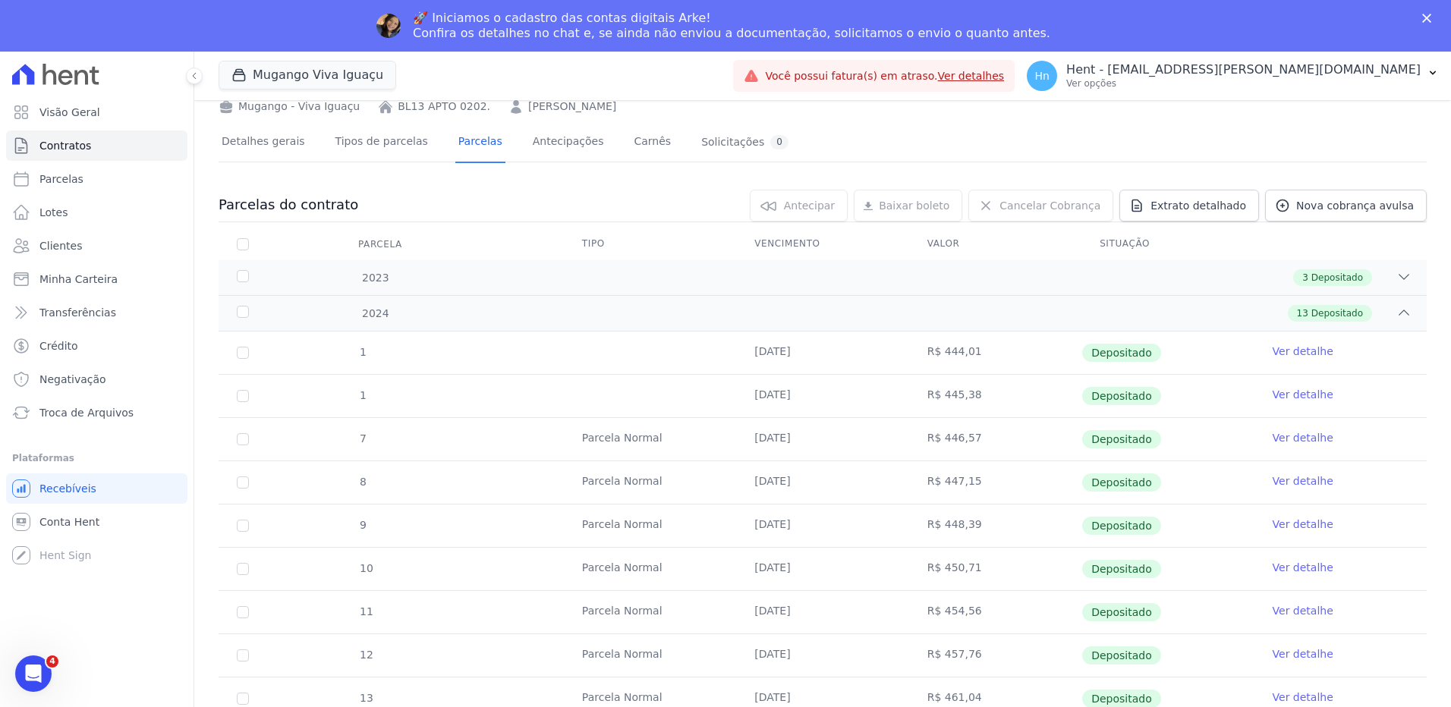
scroll to position [152, 0]
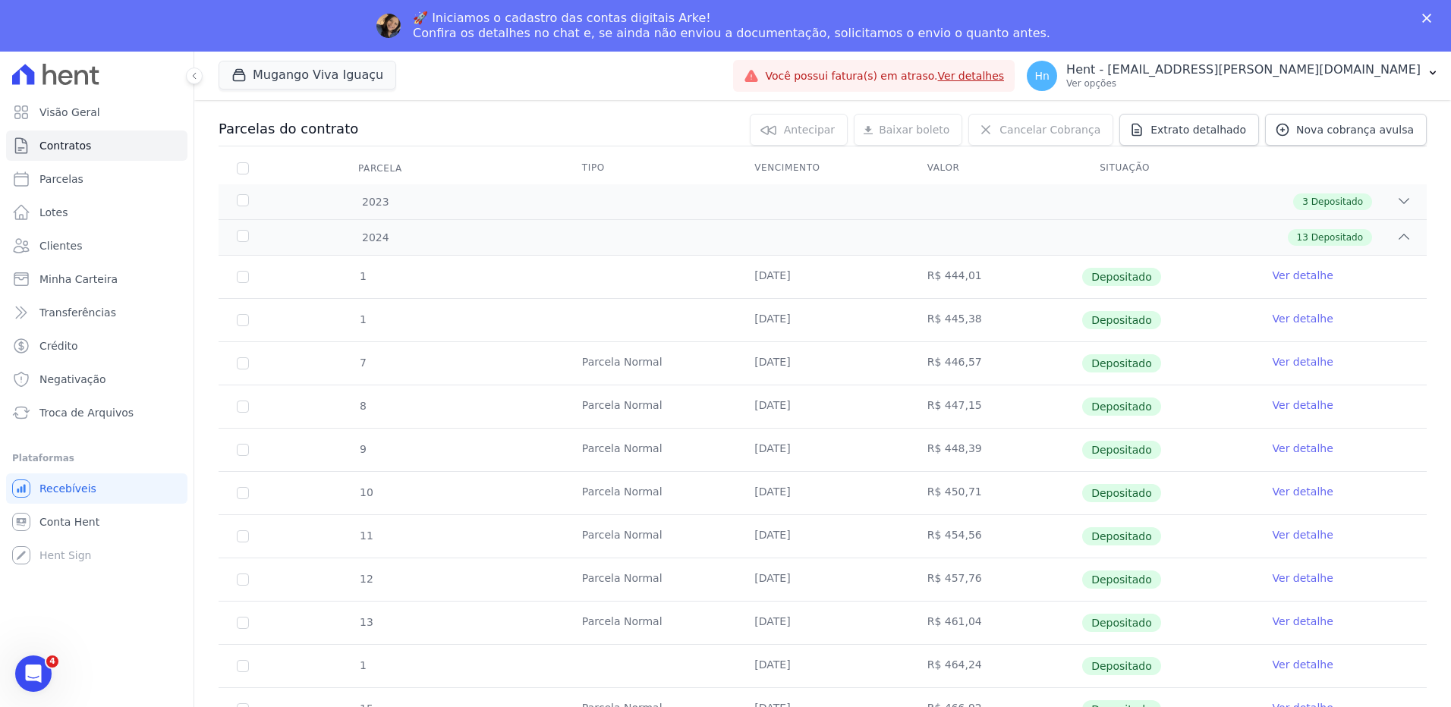
drag, startPoint x: 750, startPoint y: 275, endPoint x: 875, endPoint y: 279, distance: 125.3
click at [875, 279] on td "25/01/2024" at bounding box center [822, 277] width 172 height 42
click at [90, 248] on link "Clientes" at bounding box center [96, 246] width 181 height 30
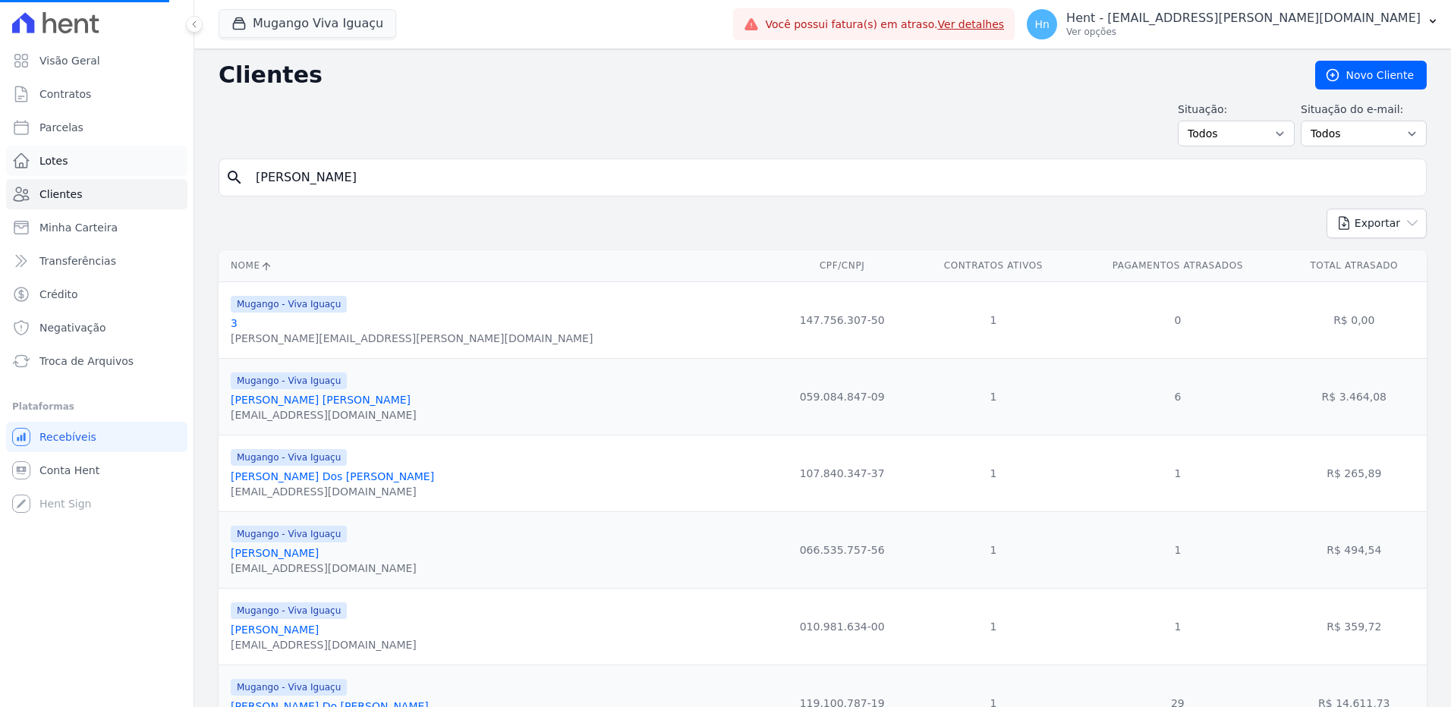
drag, startPoint x: 259, startPoint y: 174, endPoint x: 146, endPoint y: 169, distance: 113.9
click at [146, 169] on div "Visão Geral Contratos Parcelas Lotes Clientes Minha Carteira Transferências Cré…" at bounding box center [725, 353] width 1451 height 707
paste input "lvaro Santos Oliveira Estacio"
type input "Alvaro Santos Oliveira Estacio"
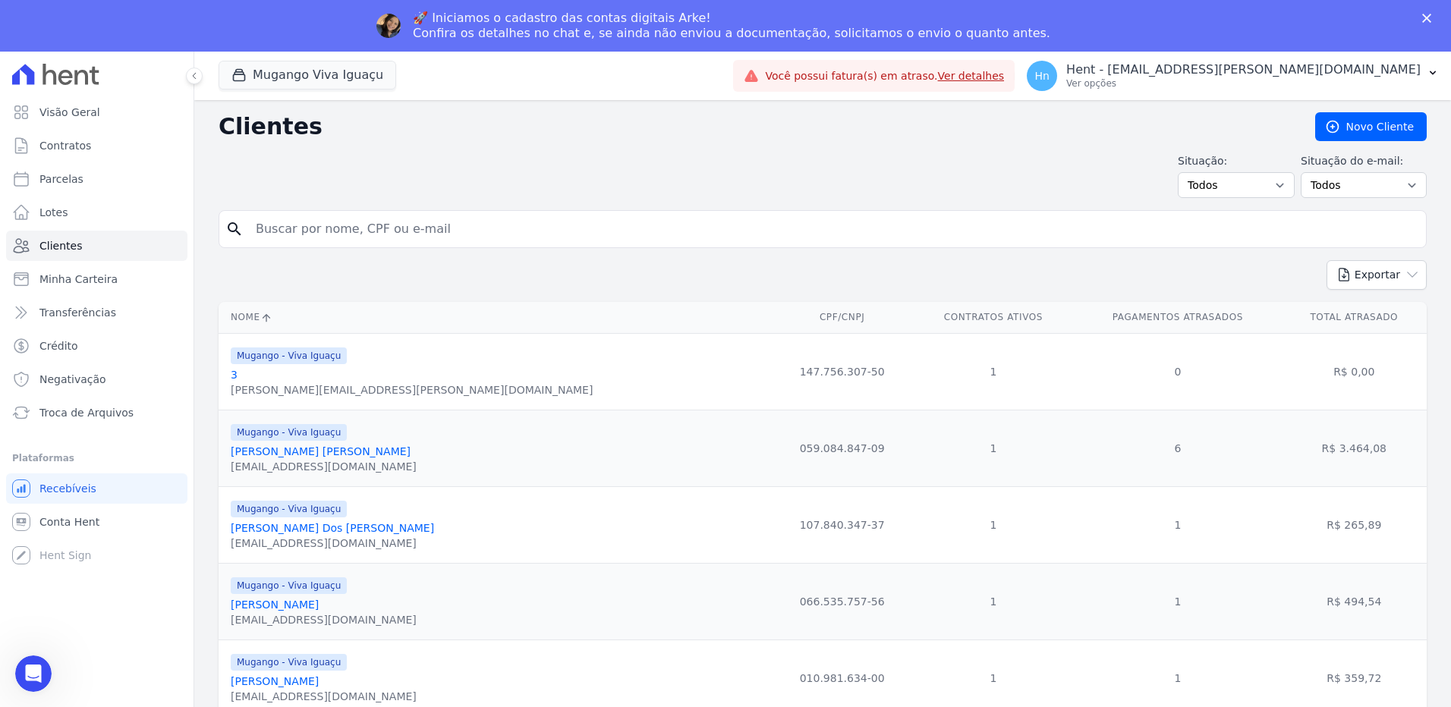
click at [307, 223] on input "search" at bounding box center [833, 229] width 1173 height 30
paste input "Alvaro Santos Oliveira Estacio"
type input "Alvaro Santos Oliveira Estacio"
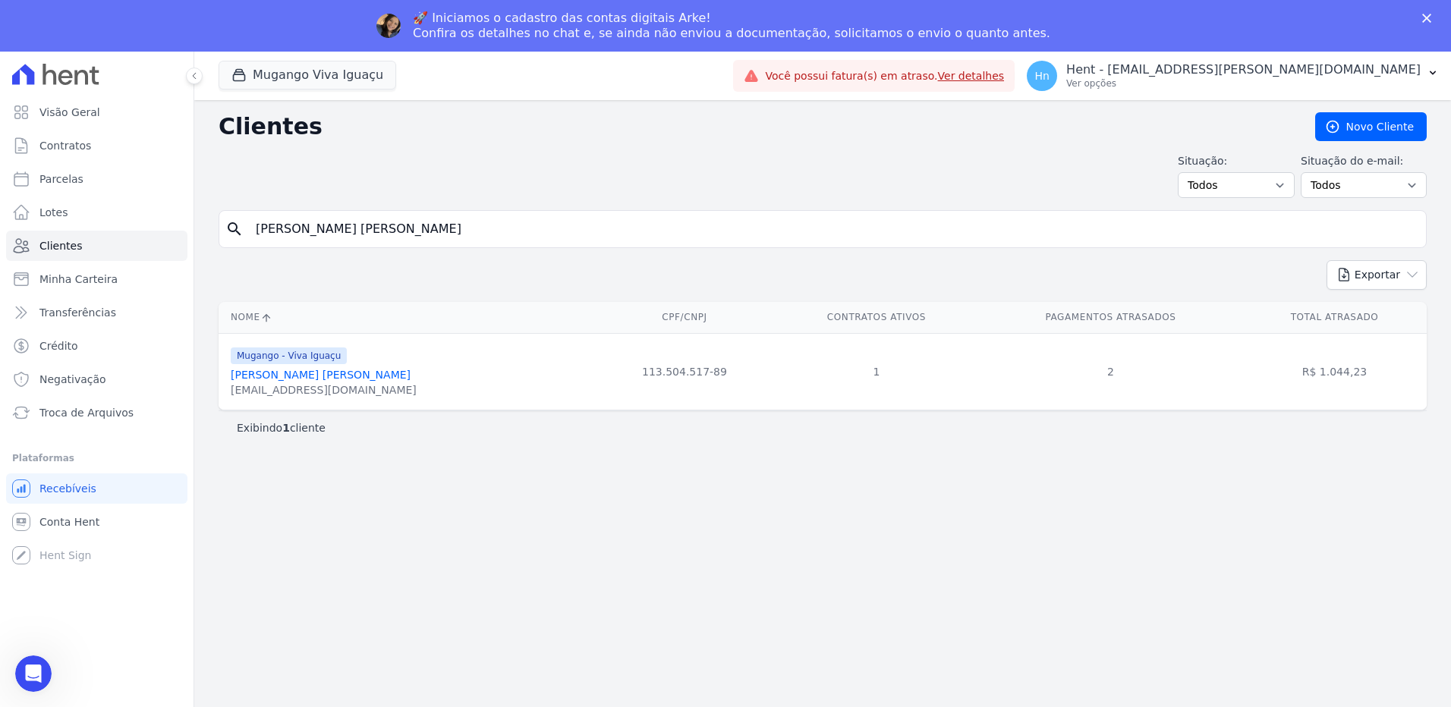
click at [284, 373] on link "Alvaro Santos Oliveira Estacio" at bounding box center [321, 375] width 180 height 12
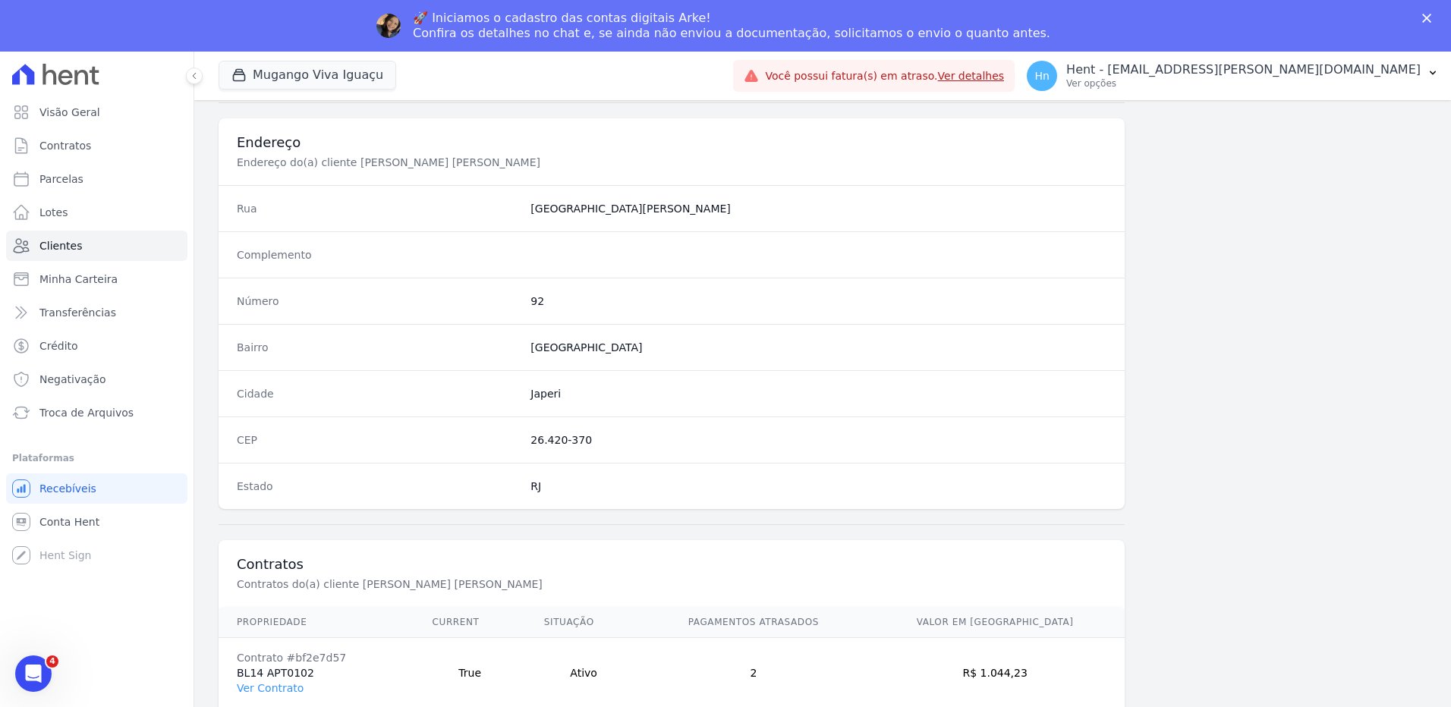
scroll to position [712, 0]
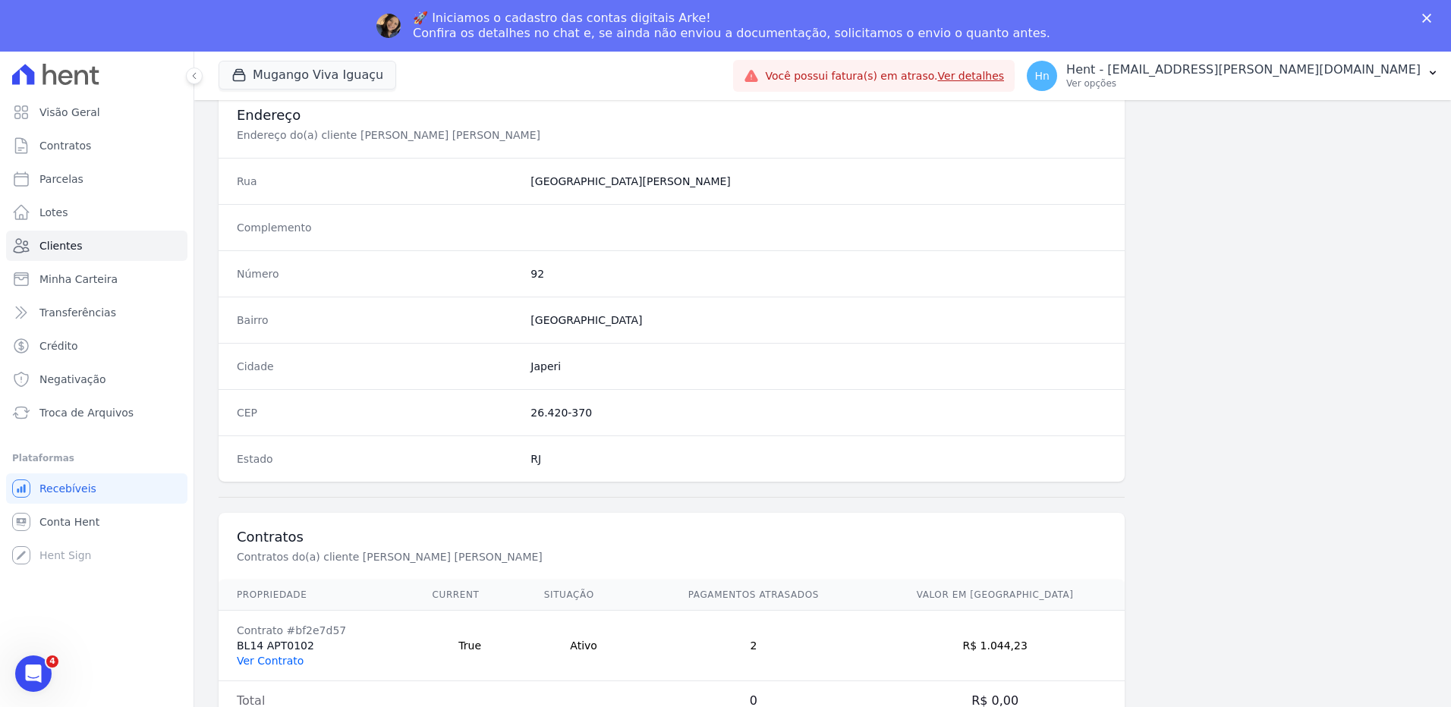
click at [264, 659] on link "Ver Contrato" at bounding box center [270, 661] width 67 height 12
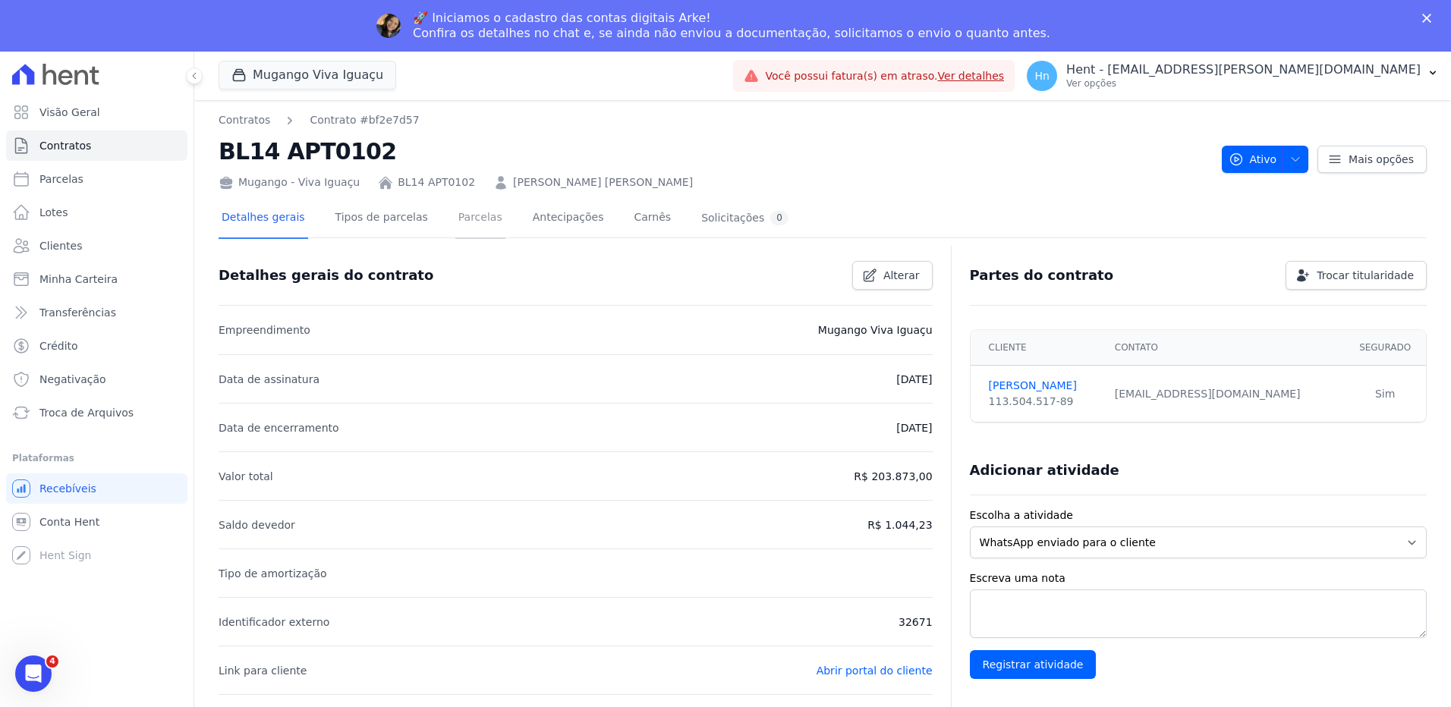
click at [455, 222] on link "Parcelas" at bounding box center [480, 219] width 50 height 40
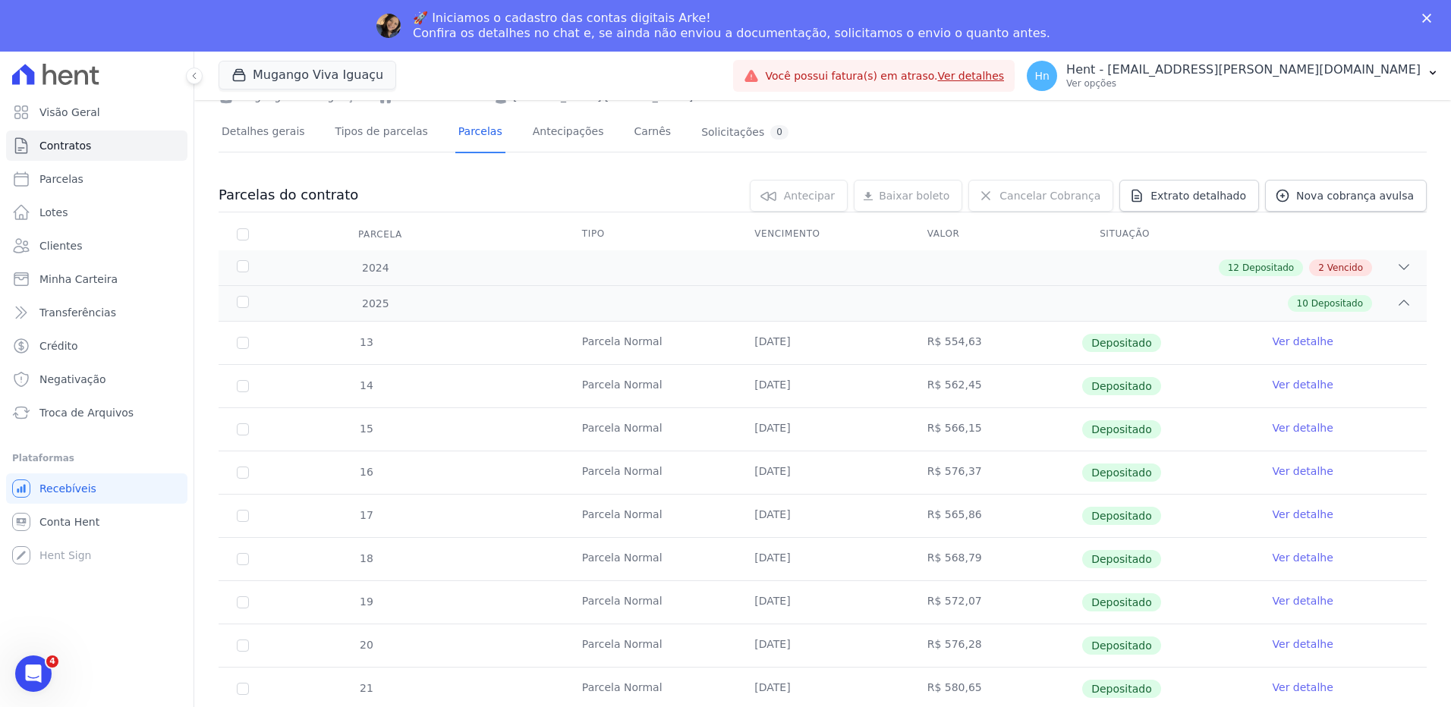
scroll to position [50, 0]
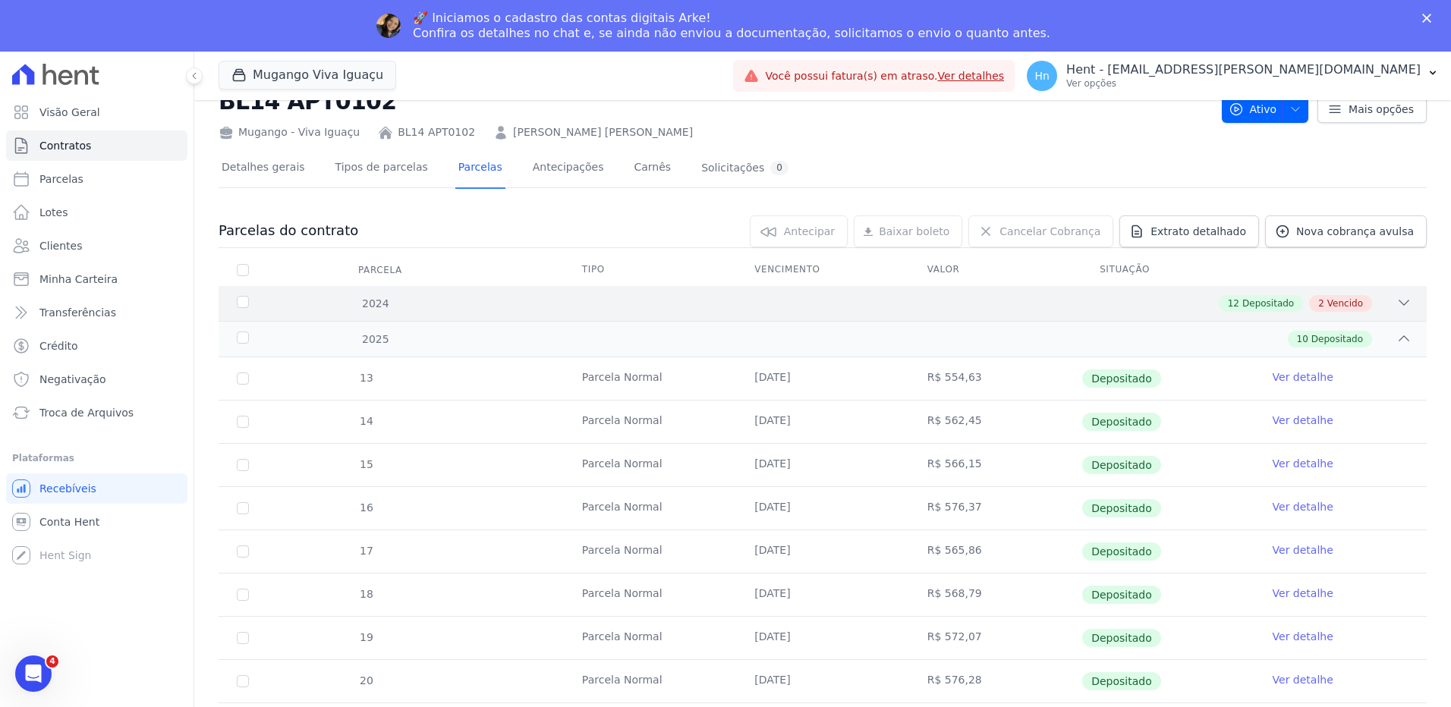
click at [373, 307] on div "12 Depositado 2 Vencido" at bounding box center [881, 303] width 1059 height 17
